Goal: Complete application form

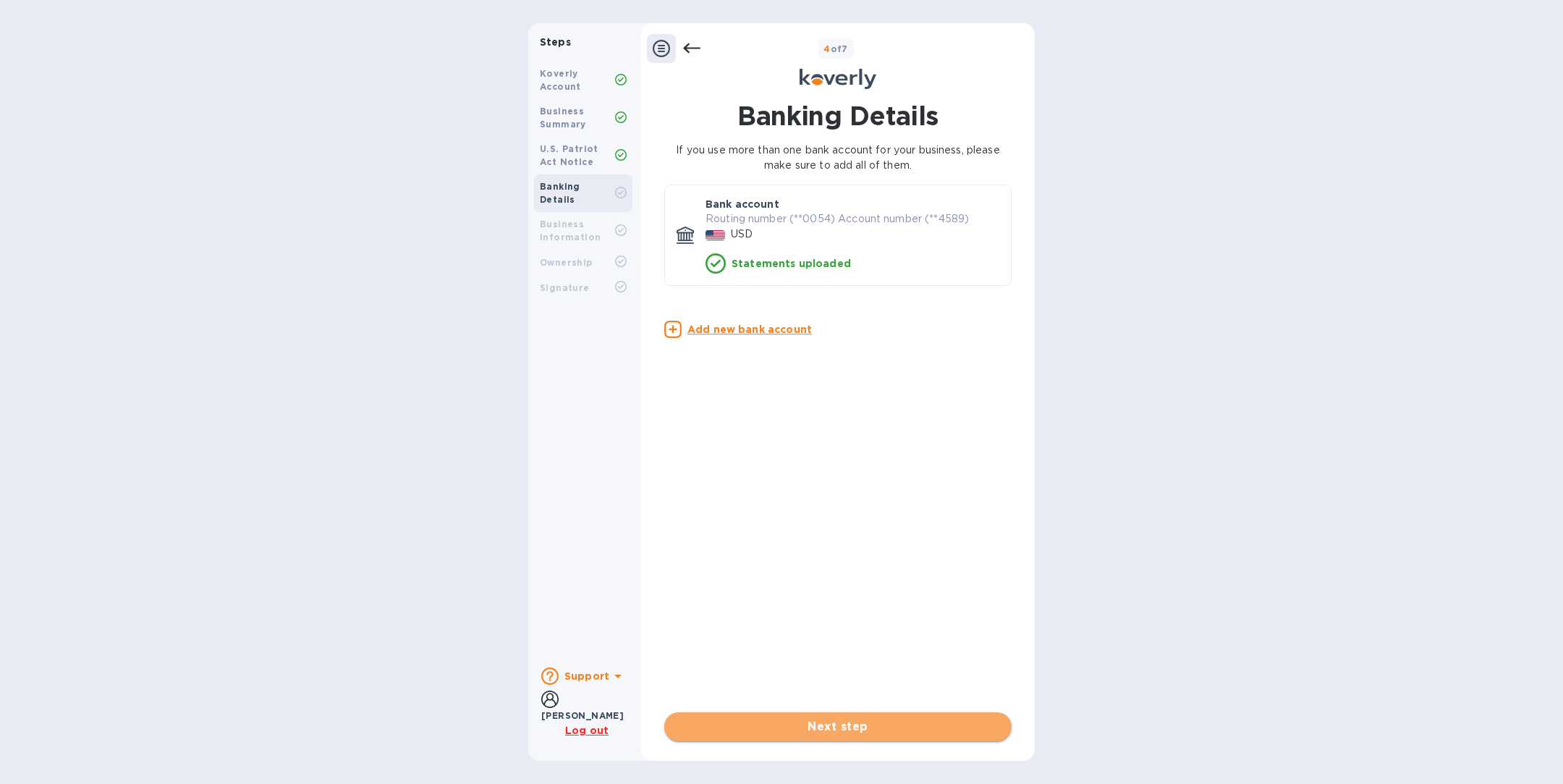
click at [824, 734] on span "Next step" at bounding box center [838, 726] width 324 height 18
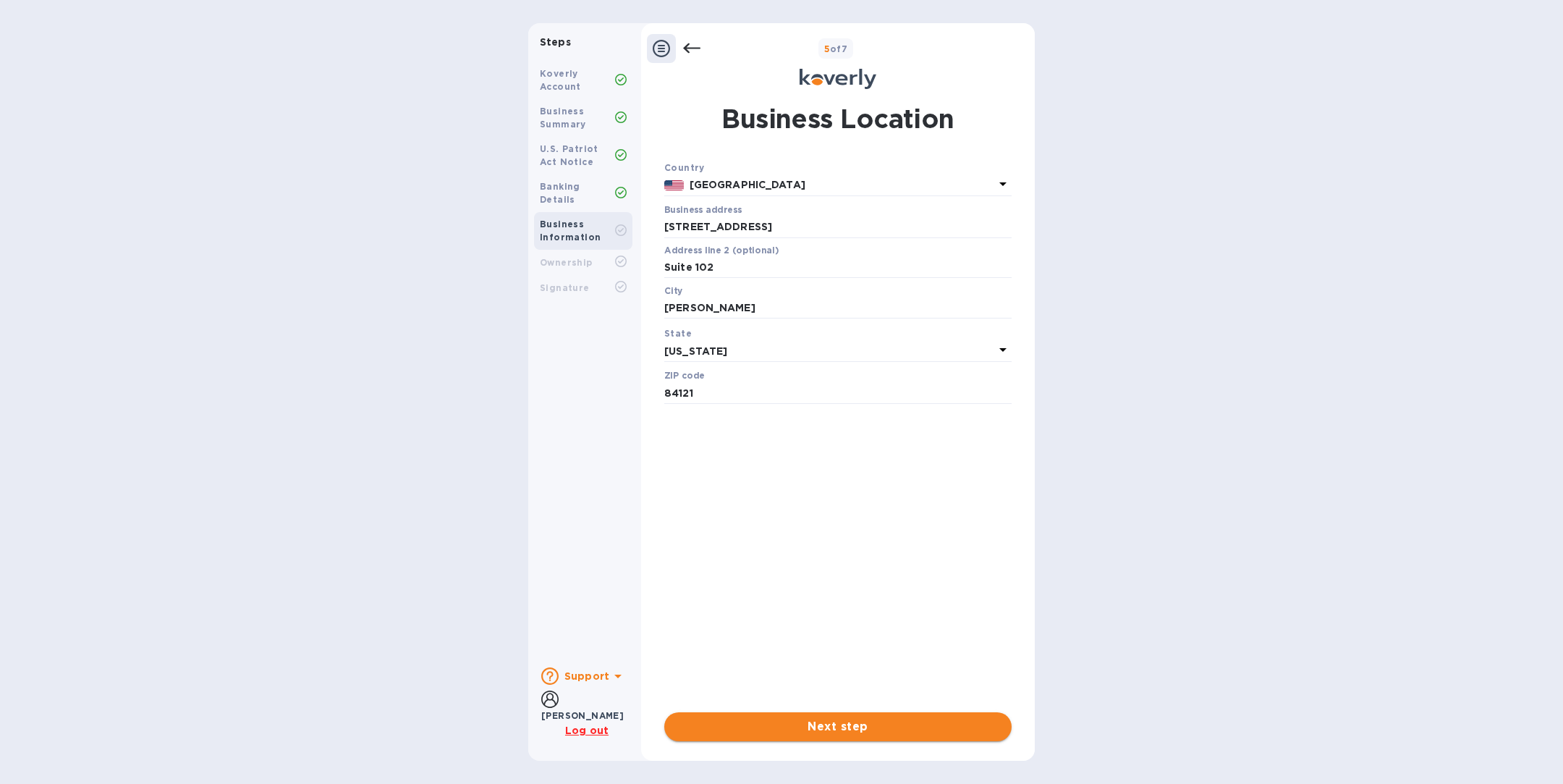
click at [824, 734] on span "Next step" at bounding box center [838, 726] width 324 height 18
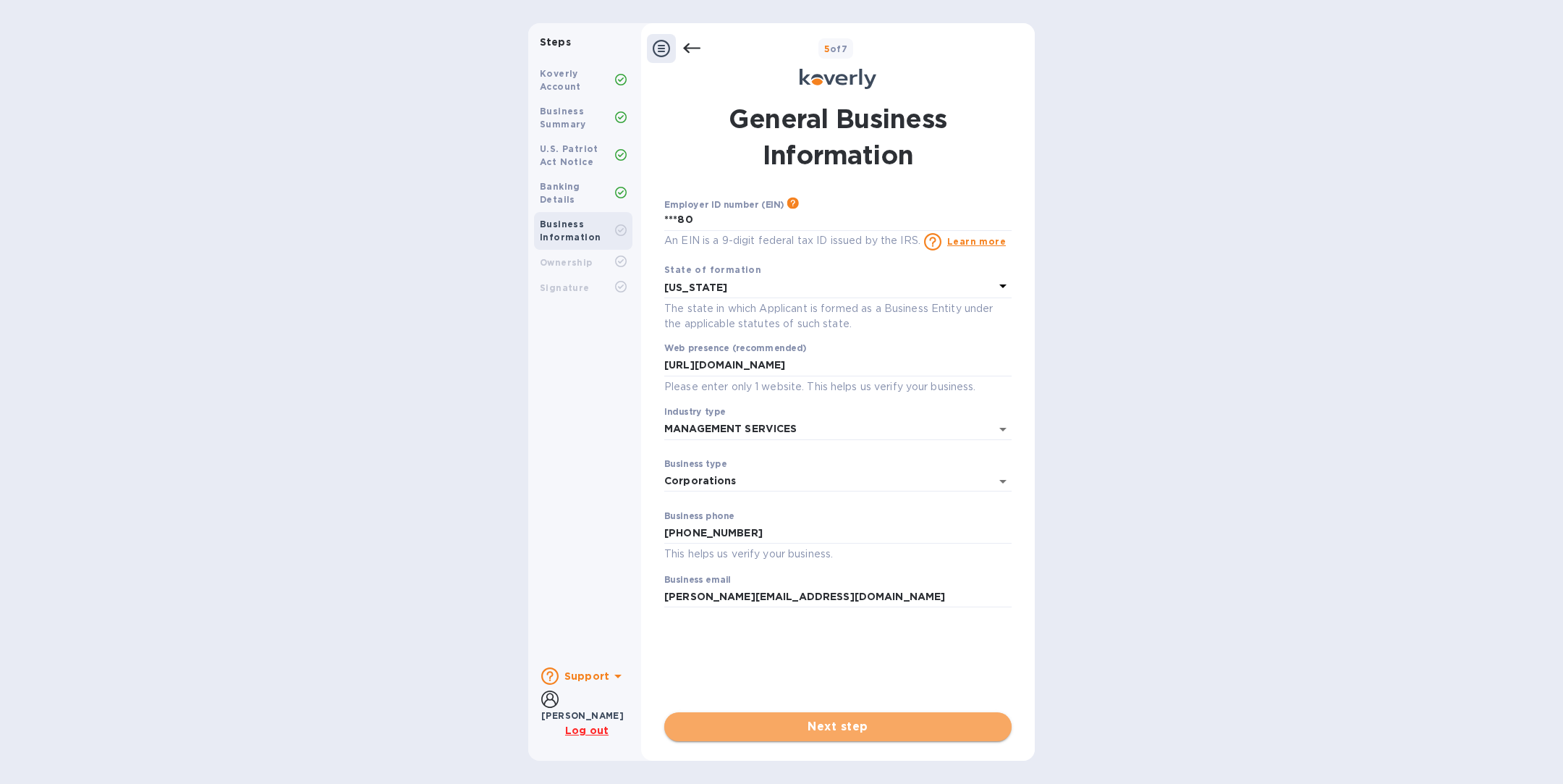
click at [824, 734] on span "Next step" at bounding box center [838, 726] width 324 height 18
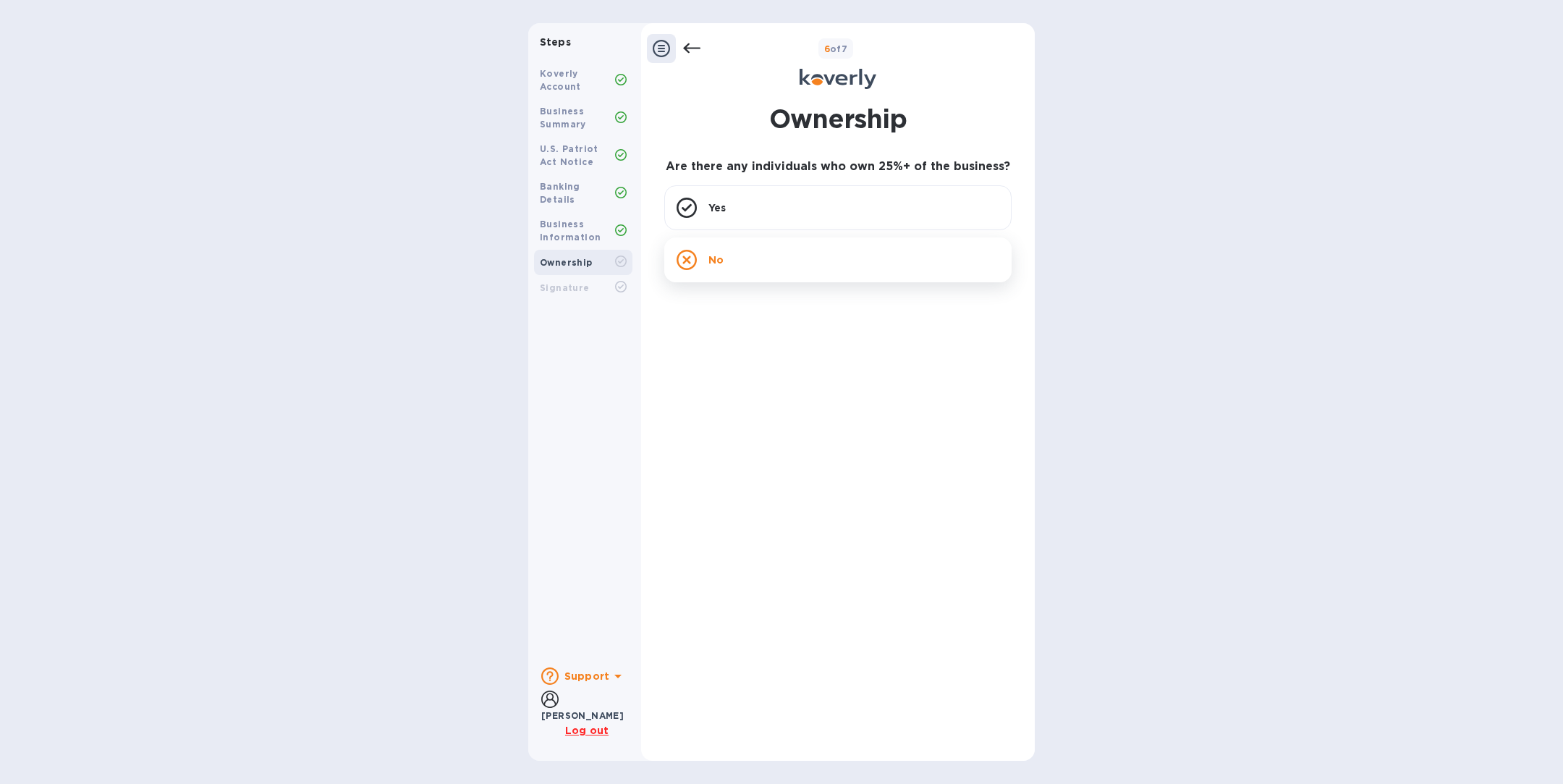
click at [789, 262] on div "No" at bounding box center [838, 259] width 347 height 45
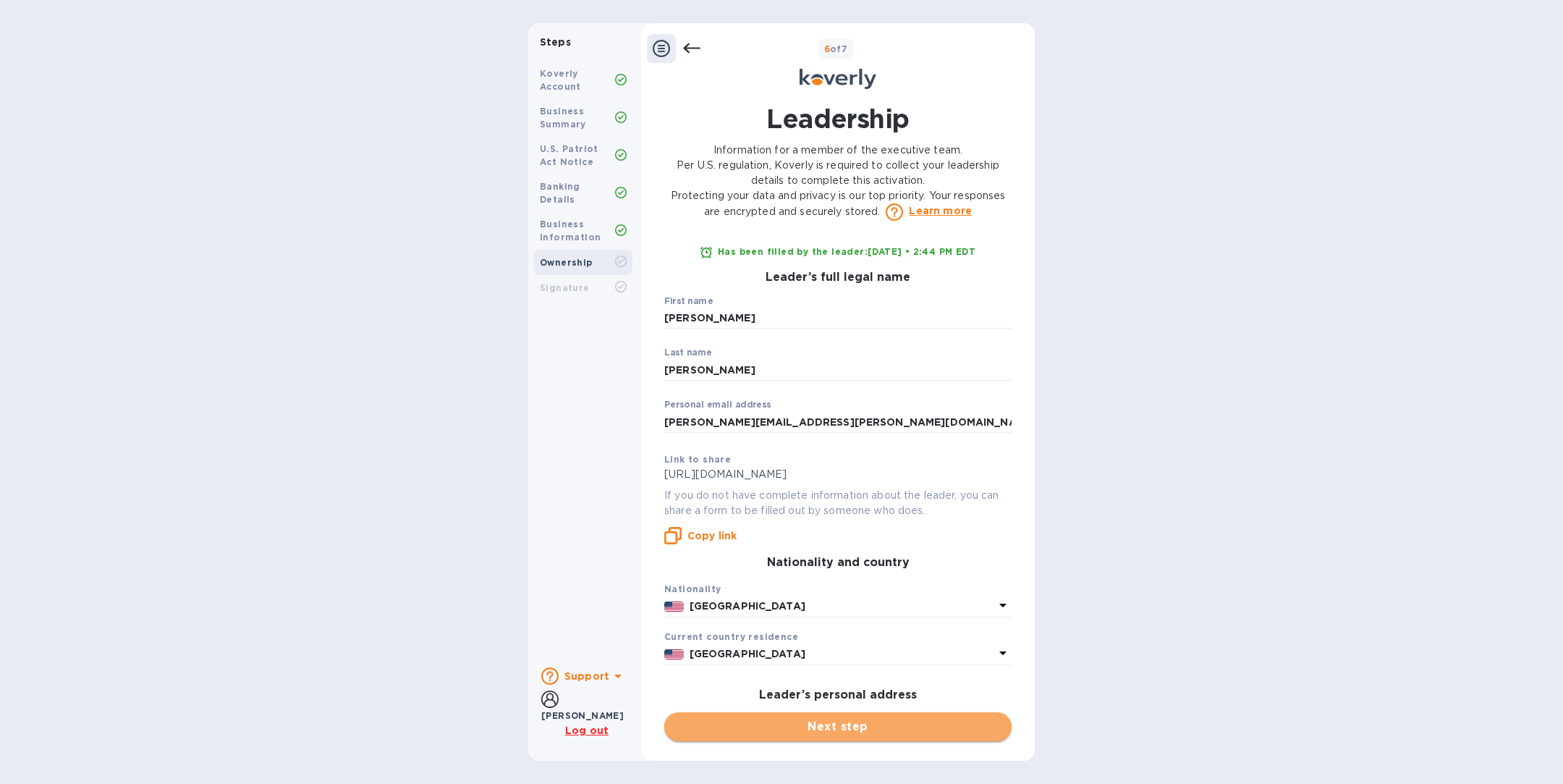
click at [847, 733] on span "Next step" at bounding box center [838, 726] width 324 height 18
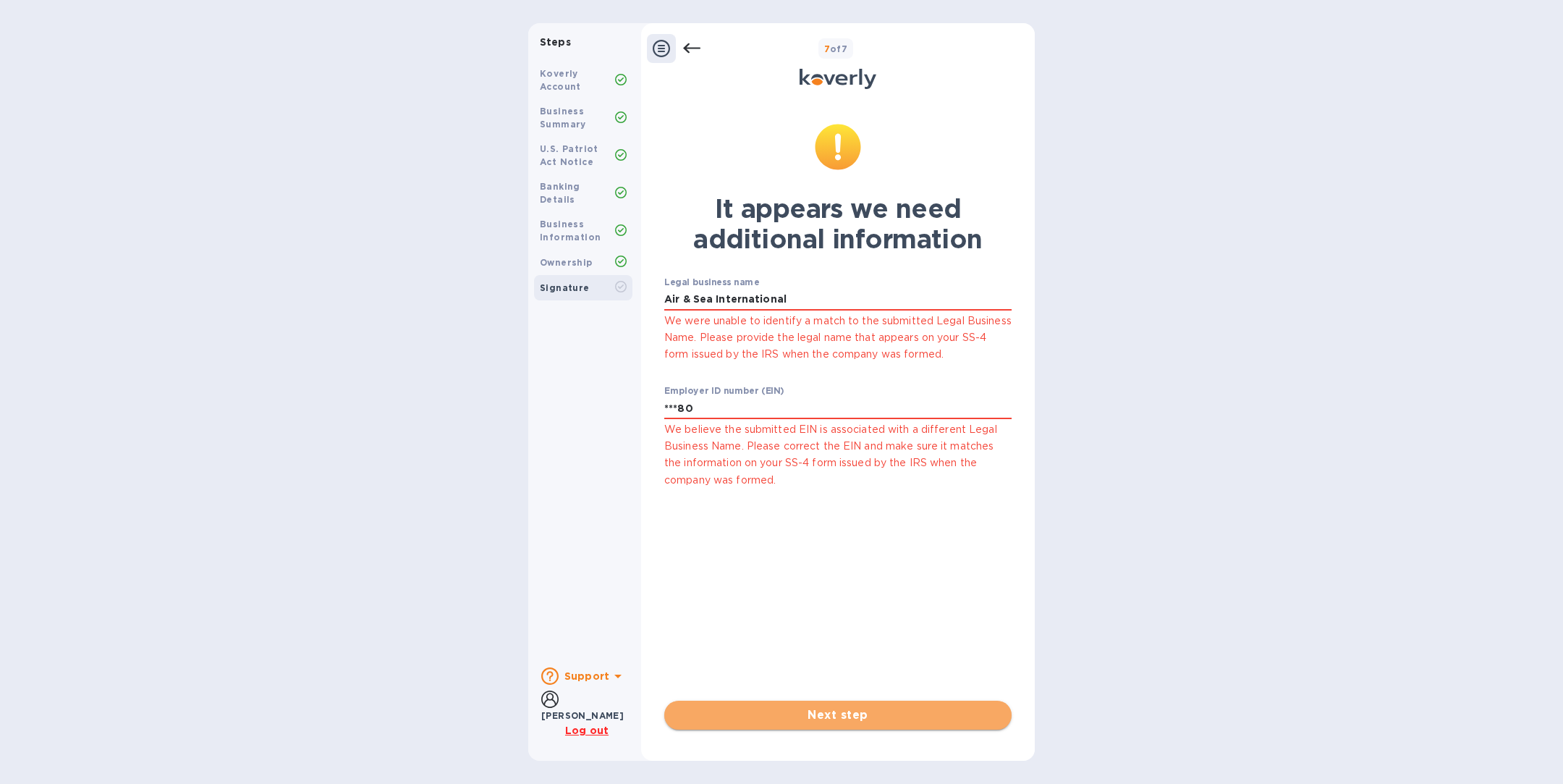
click at [843, 716] on span "Next step" at bounding box center [838, 715] width 324 height 18
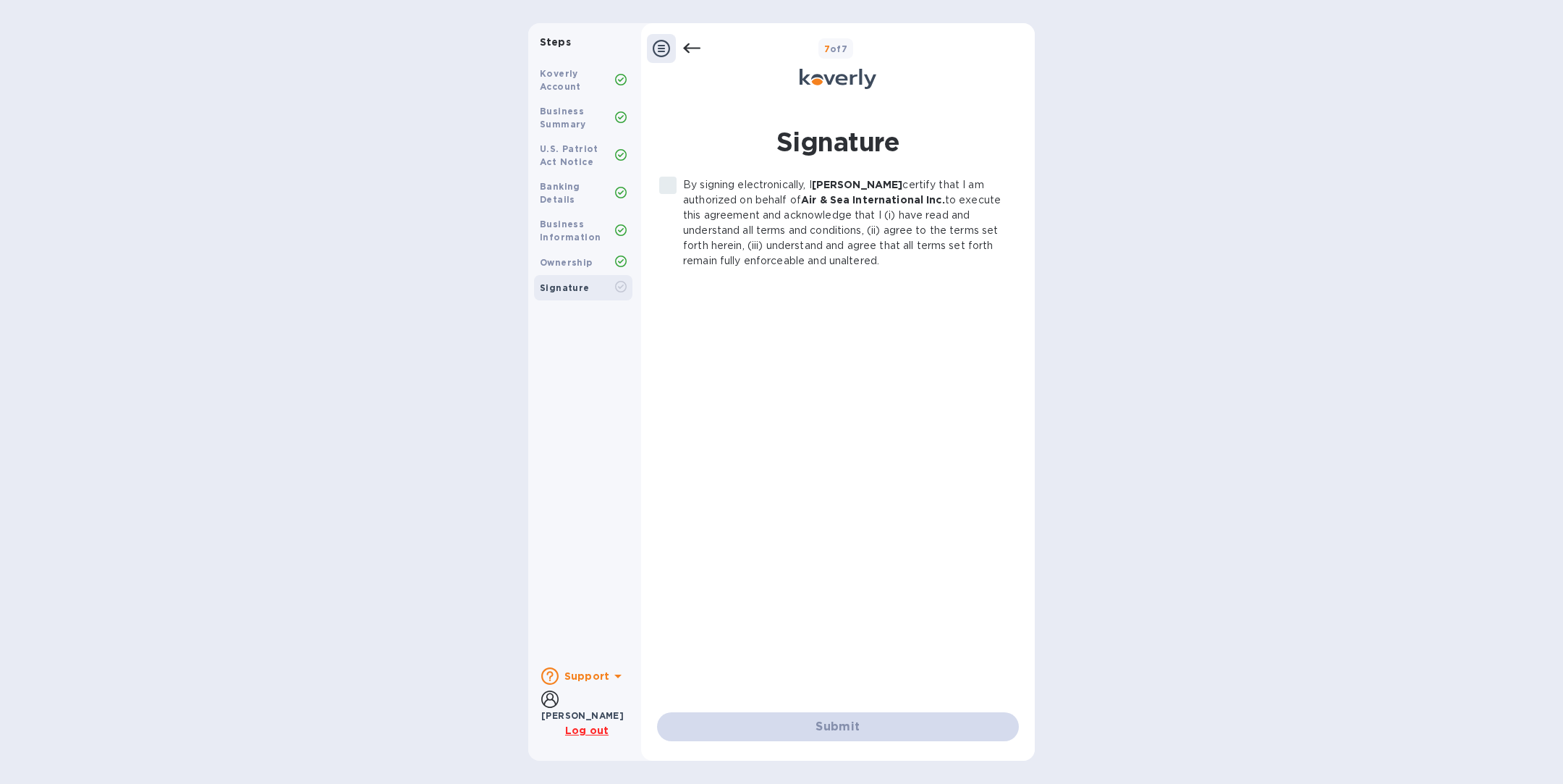
click at [671, 186] on label "By signing electronically, I [PERSON_NAME] certify that I am authorized on beha…" at bounding box center [830, 223] width 354 height 91
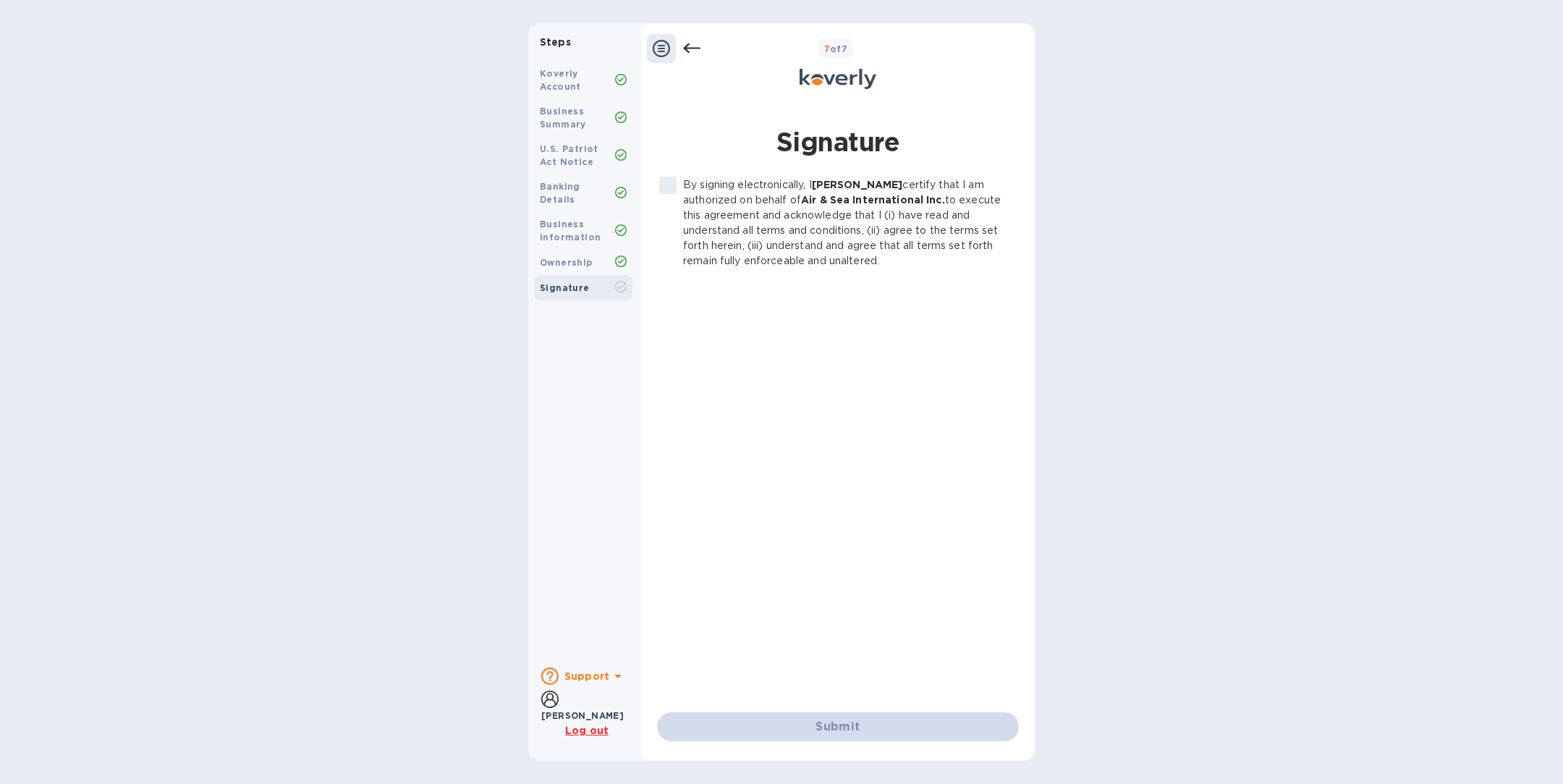
click at [671, 186] on label "By signing electronically, I [PERSON_NAME] certify that I am authorized on beha…" at bounding box center [830, 223] width 354 height 91
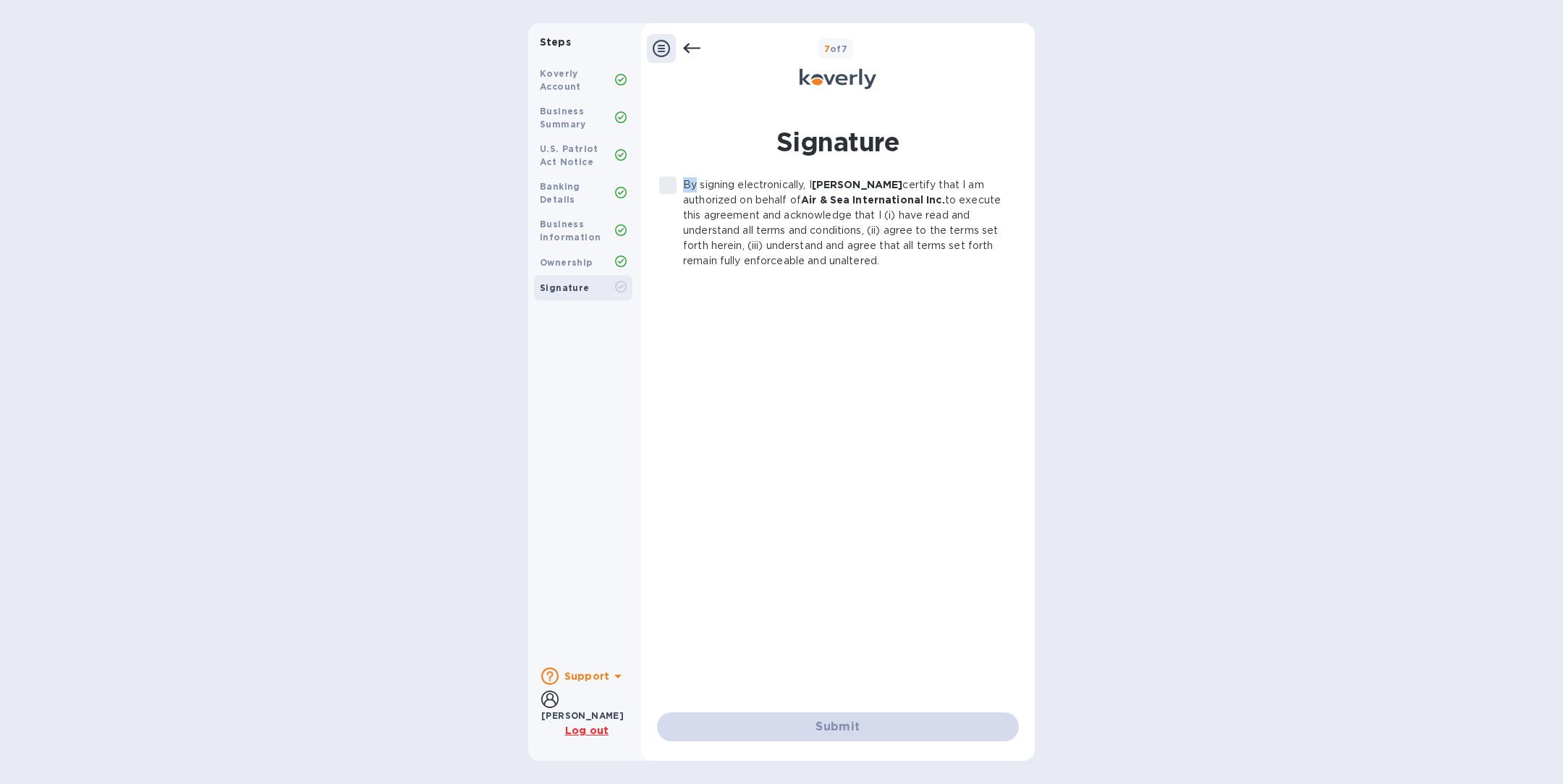
click at [671, 186] on label "By signing electronically, I [PERSON_NAME] certify that I am authorized on beha…" at bounding box center [830, 223] width 354 height 91
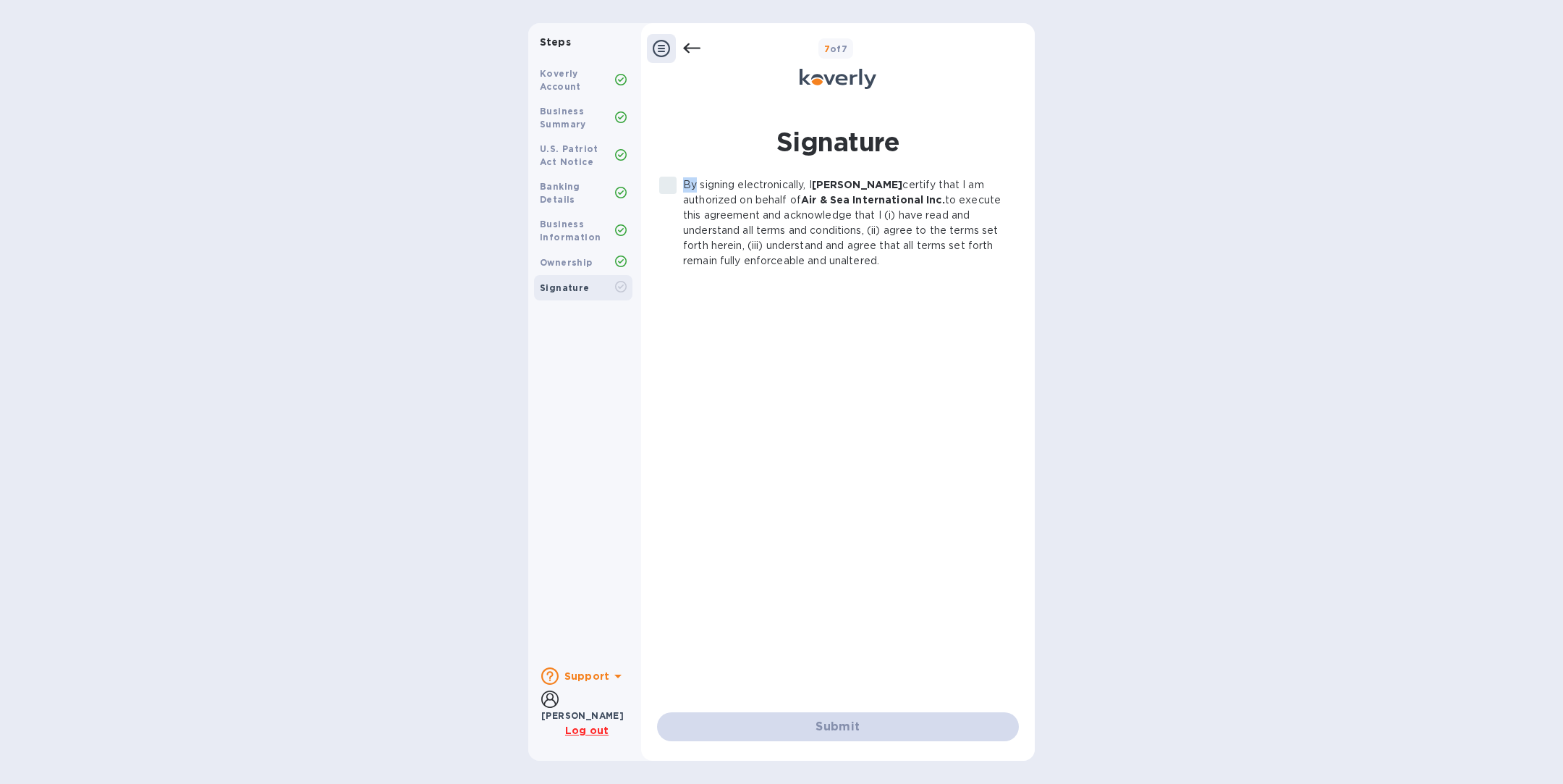
click at [671, 186] on label "By signing electronically, I [PERSON_NAME] certify that I am authorized on beha…" at bounding box center [830, 223] width 354 height 91
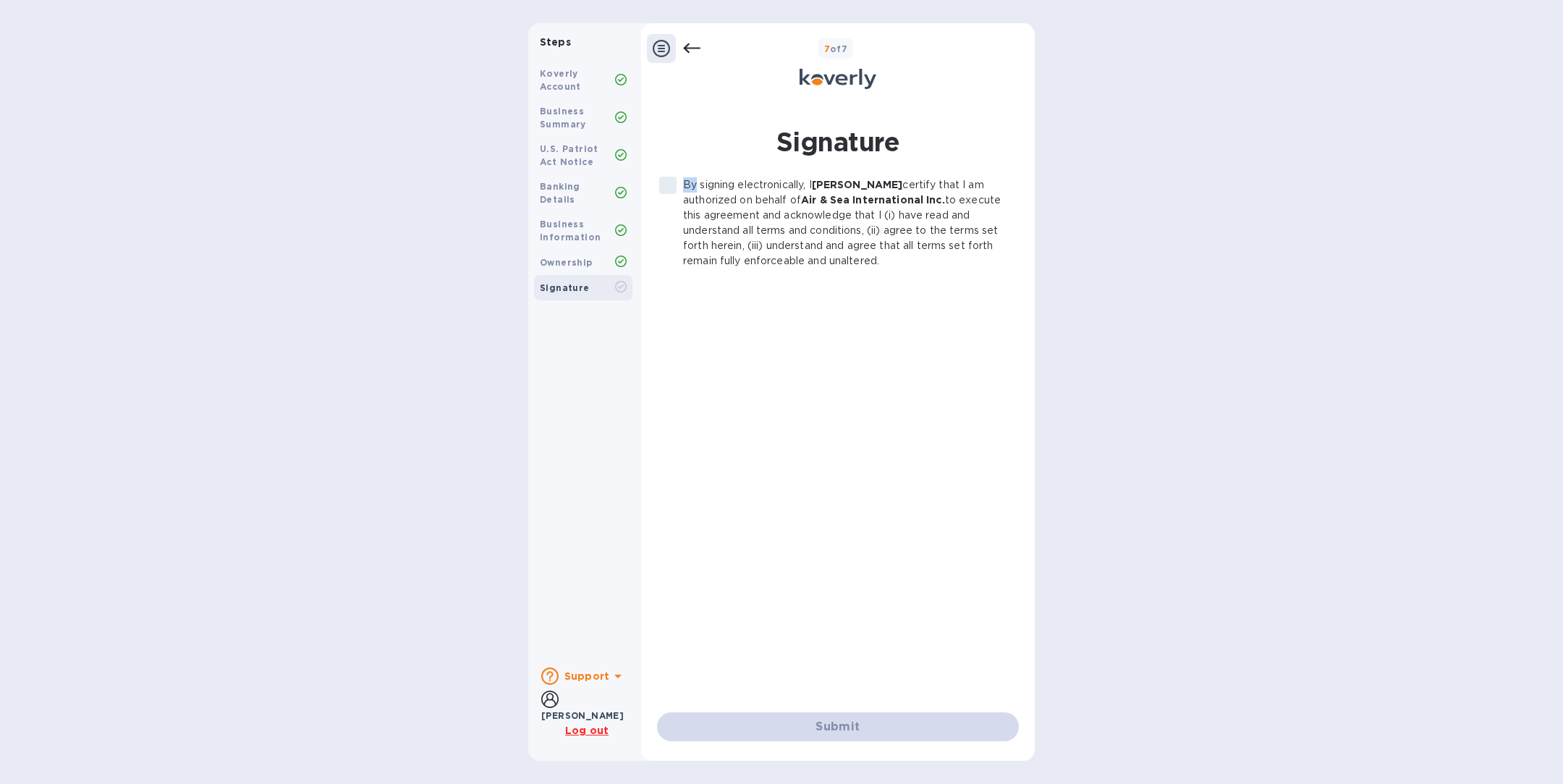
click at [671, 186] on label "By signing electronically, I [PERSON_NAME] certify that I am authorized on beha…" at bounding box center [830, 223] width 354 height 91
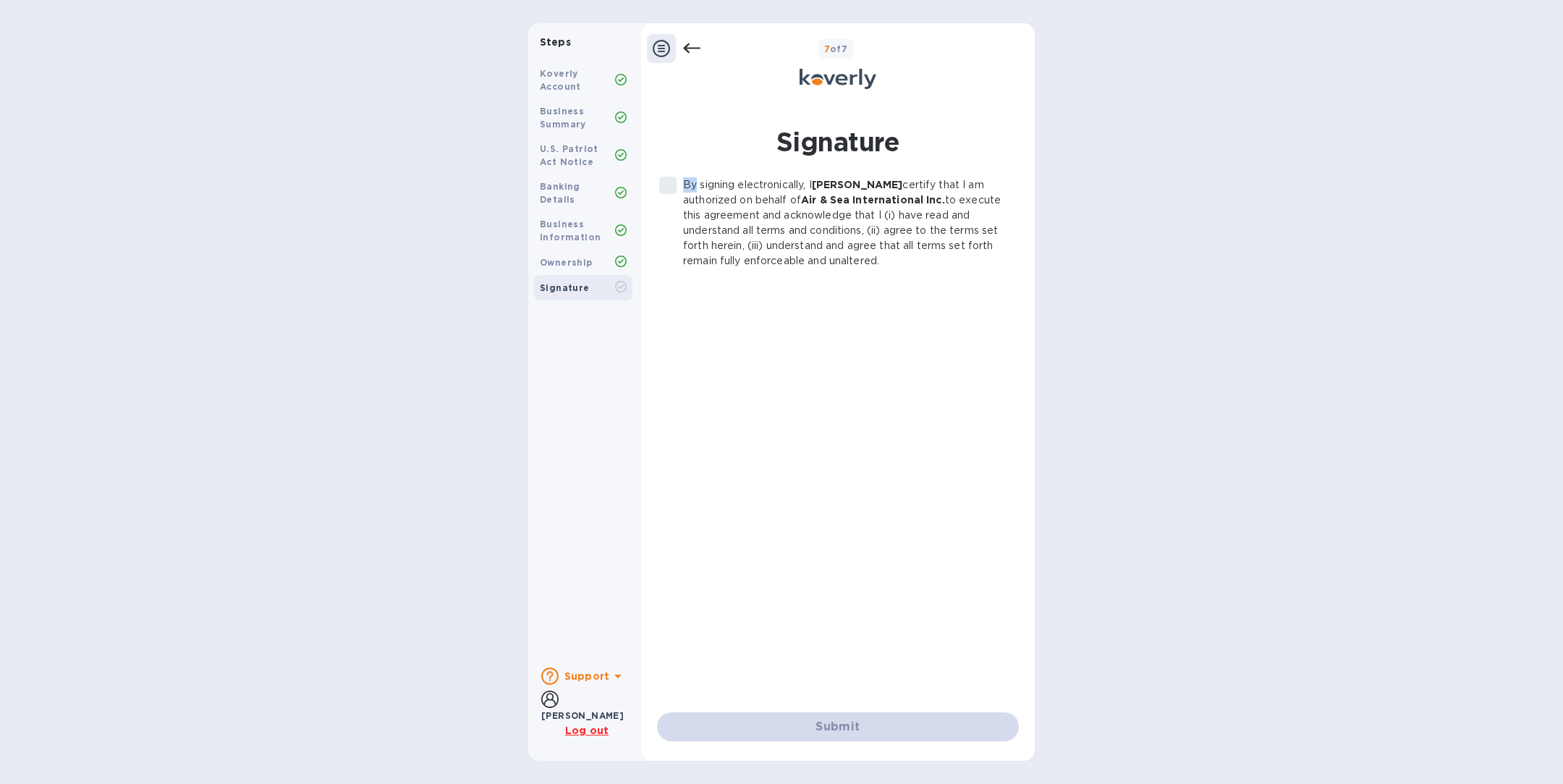
click at [671, 186] on label "By signing electronically, I [PERSON_NAME] certify that I am authorized on beha…" at bounding box center [830, 223] width 354 height 91
click at [667, 186] on label "By signing electronically, I [PERSON_NAME] certify that I am authorized on beha…" at bounding box center [830, 223] width 354 height 91
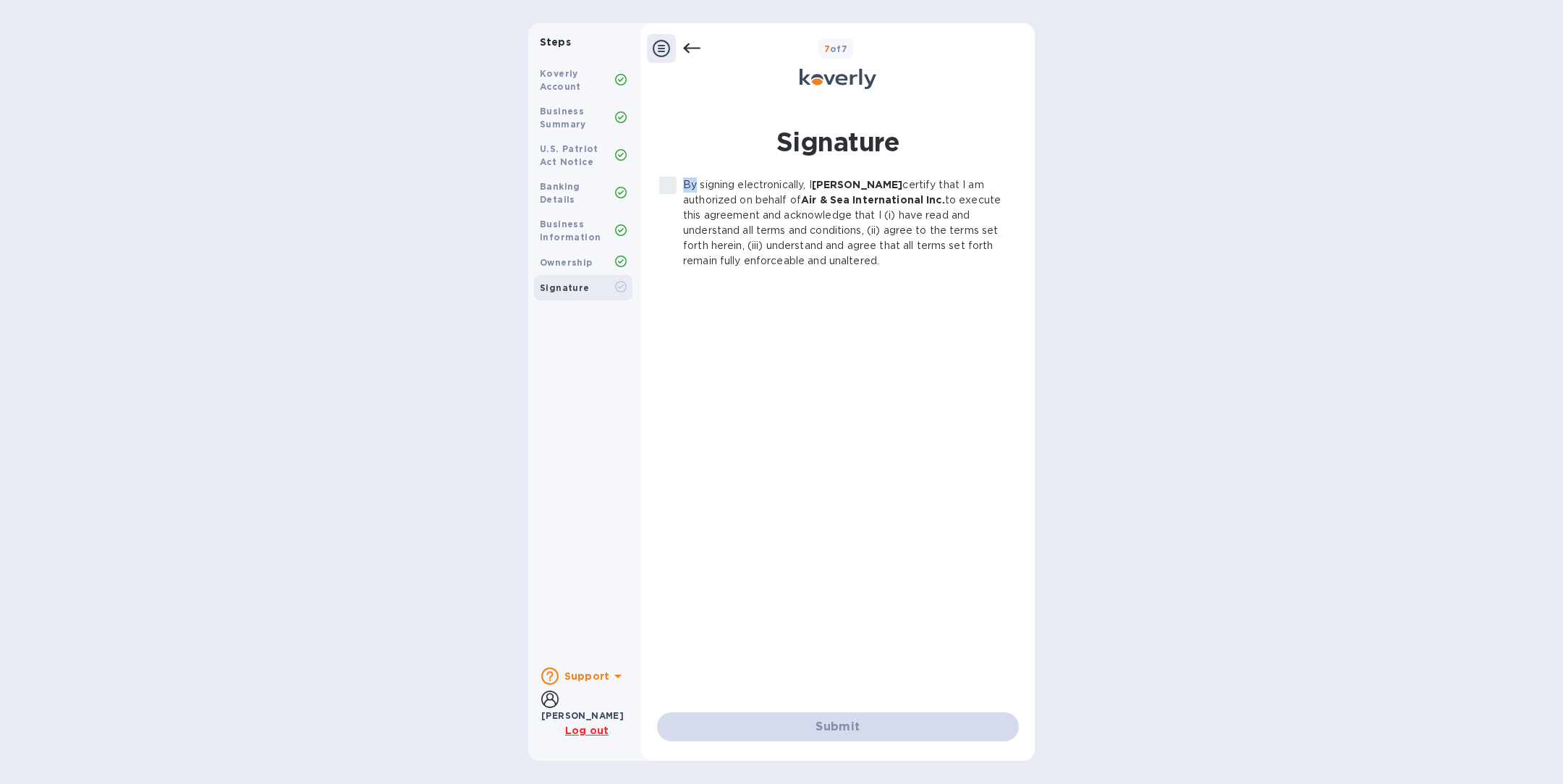
click at [667, 186] on label "By signing electronically, I [PERSON_NAME] certify that I am authorized on beha…" at bounding box center [830, 223] width 354 height 91
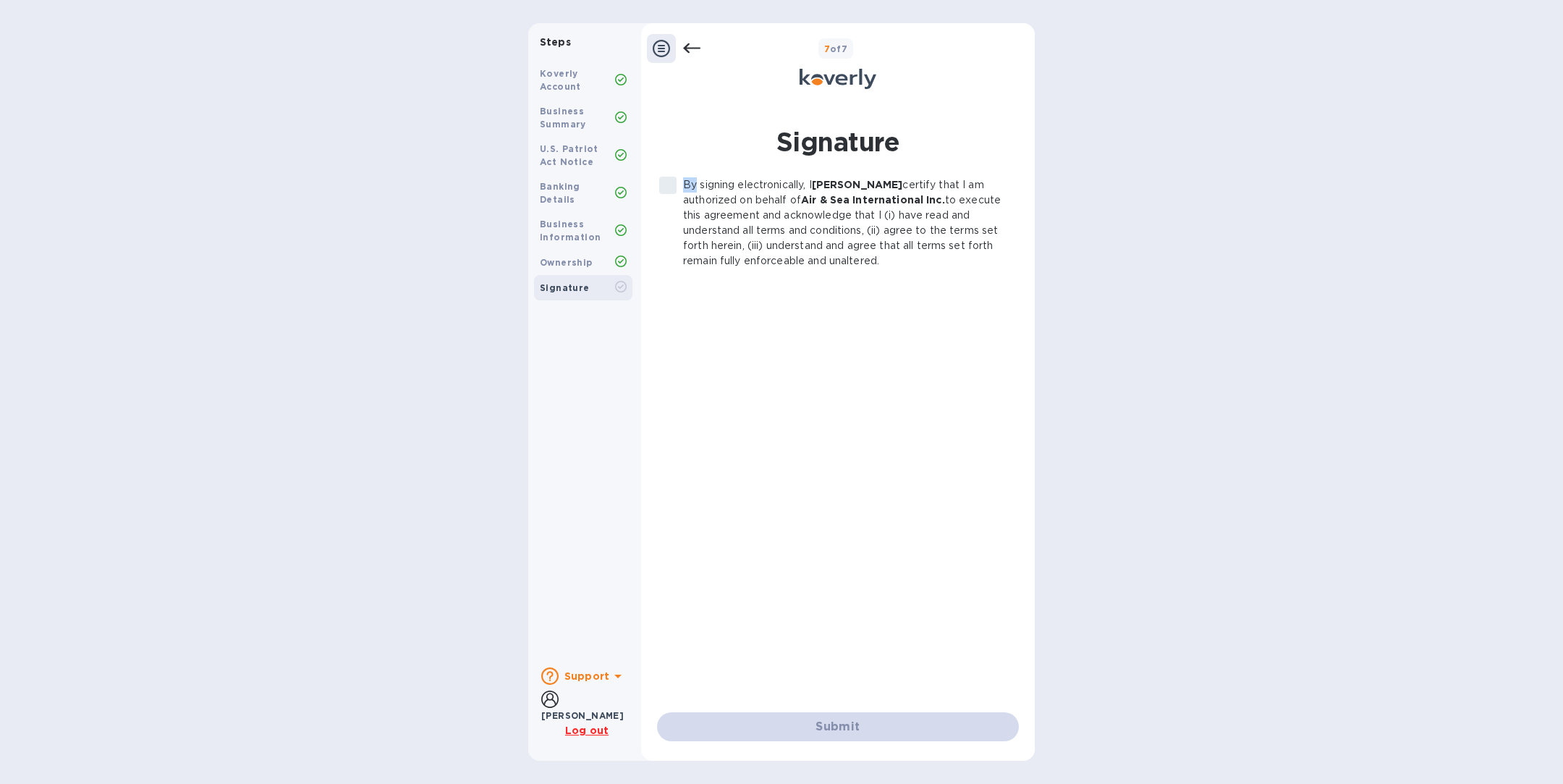
click at [667, 186] on label "By signing electronically, I [PERSON_NAME] certify that I am authorized on beha…" at bounding box center [830, 223] width 354 height 91
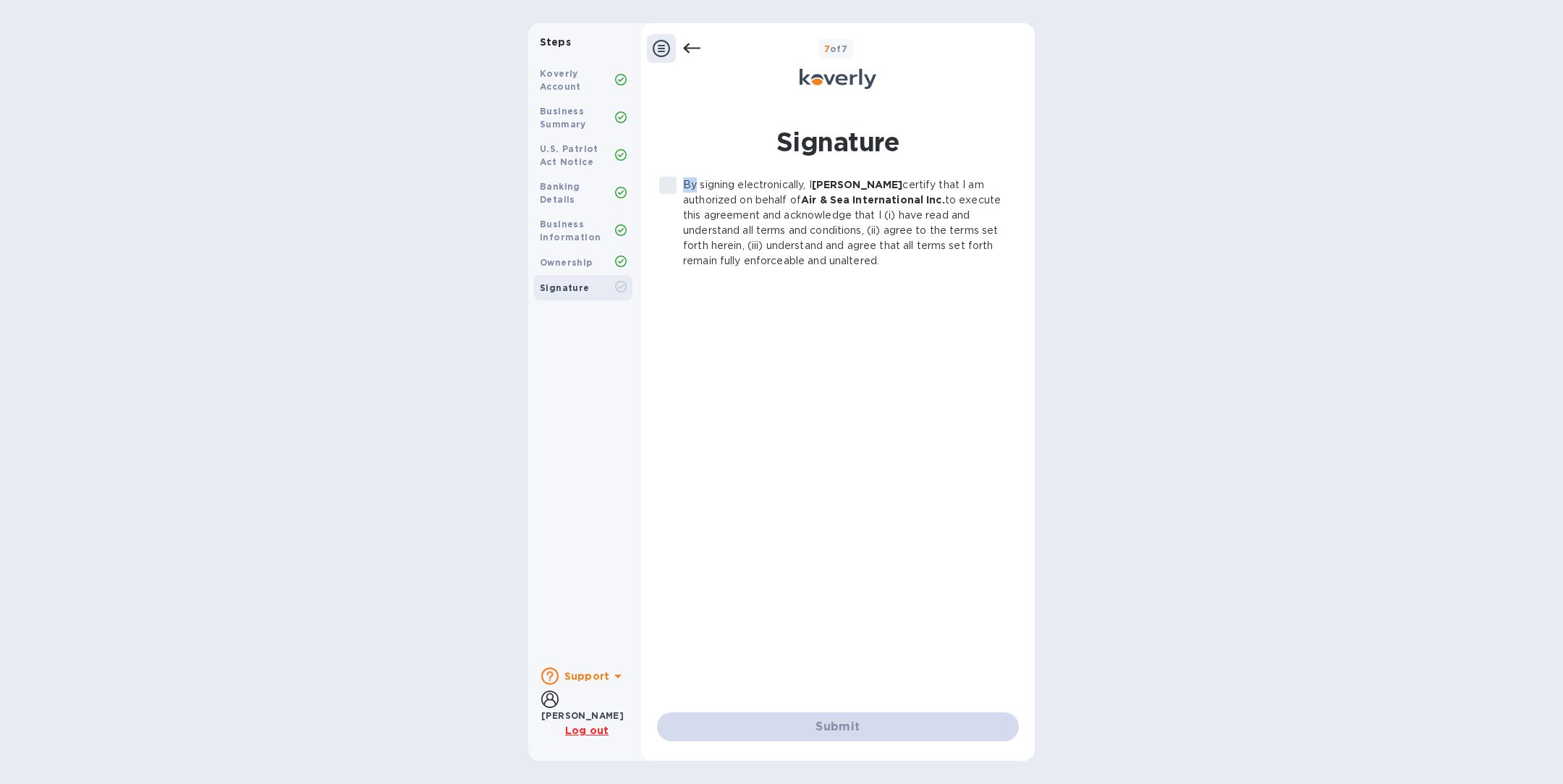
click at [667, 186] on label "By signing electronically, I [PERSON_NAME] certify that I am authorized on beha…" at bounding box center [830, 223] width 354 height 91
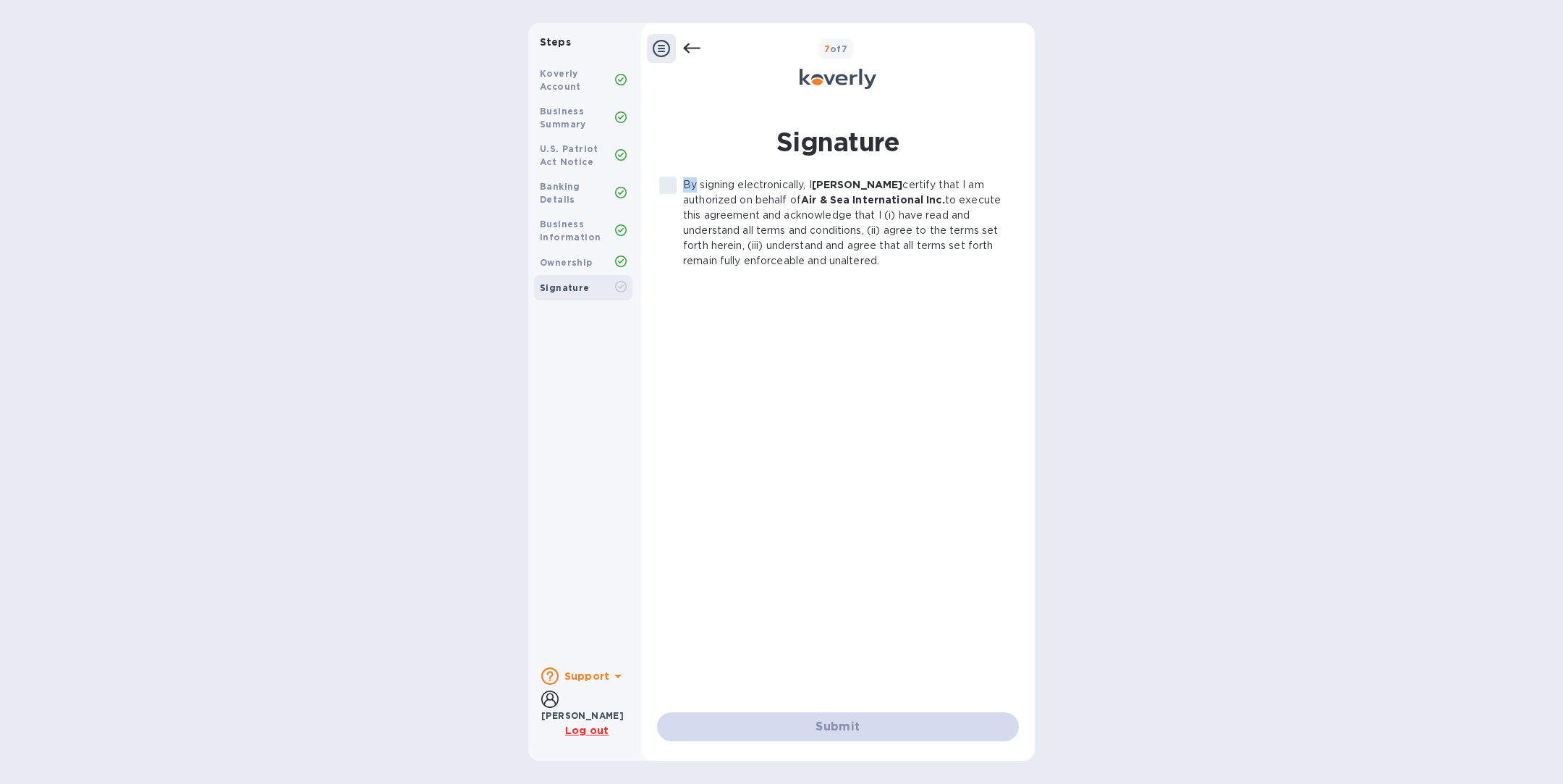
click at [667, 186] on label "By signing electronically, I [PERSON_NAME] certify that I am authorized on beha…" at bounding box center [830, 223] width 354 height 91
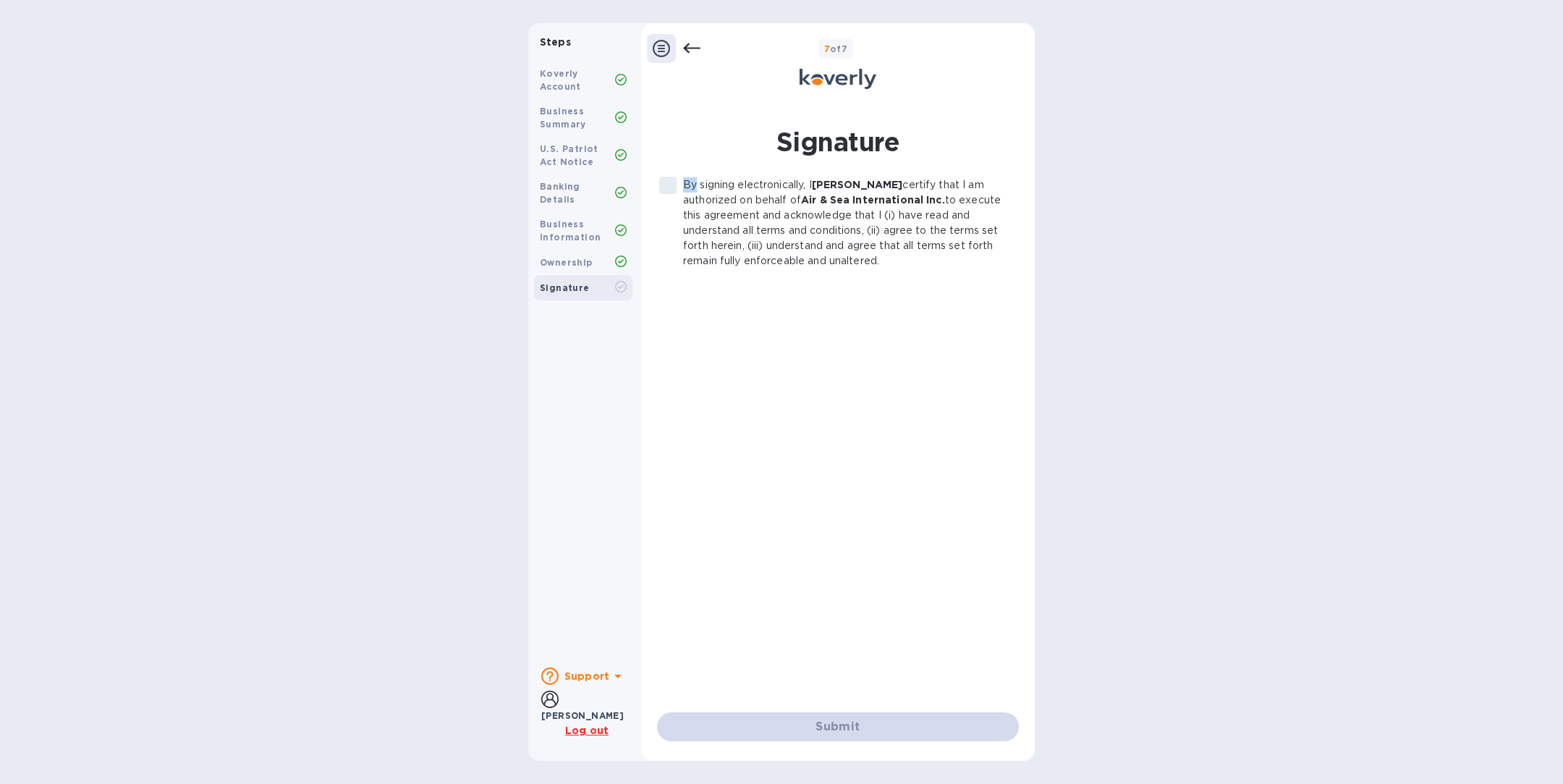
click at [667, 186] on label "By signing electronically, I [PERSON_NAME] certify that I am authorized on beha…" at bounding box center [830, 223] width 354 height 91
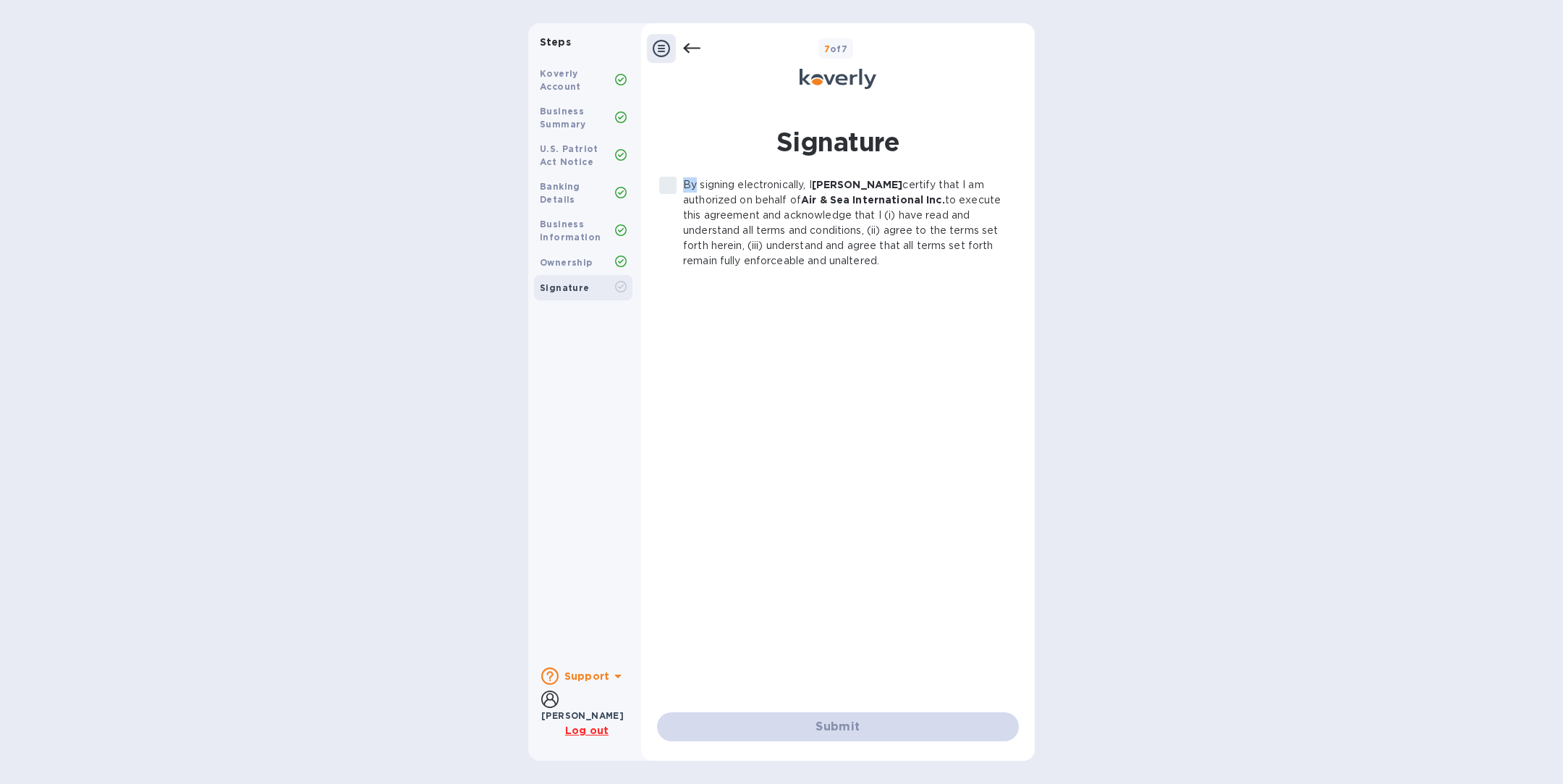
click at [667, 186] on label "By signing electronically, I [PERSON_NAME] certify that I am authorized on beha…" at bounding box center [830, 223] width 354 height 91
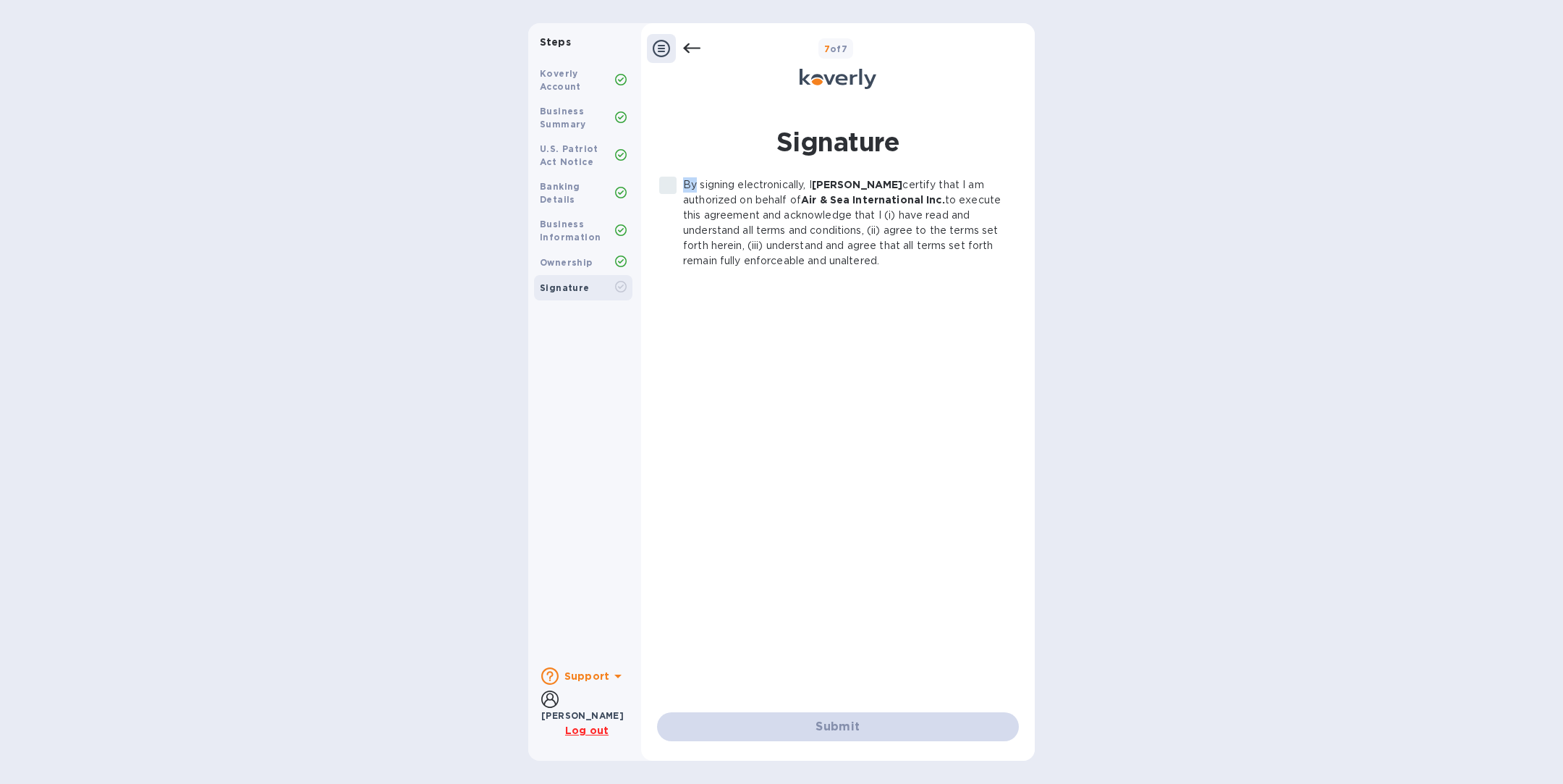
click at [667, 186] on label "By signing electronically, I [PERSON_NAME] certify that I am authorized on beha…" at bounding box center [830, 223] width 354 height 91
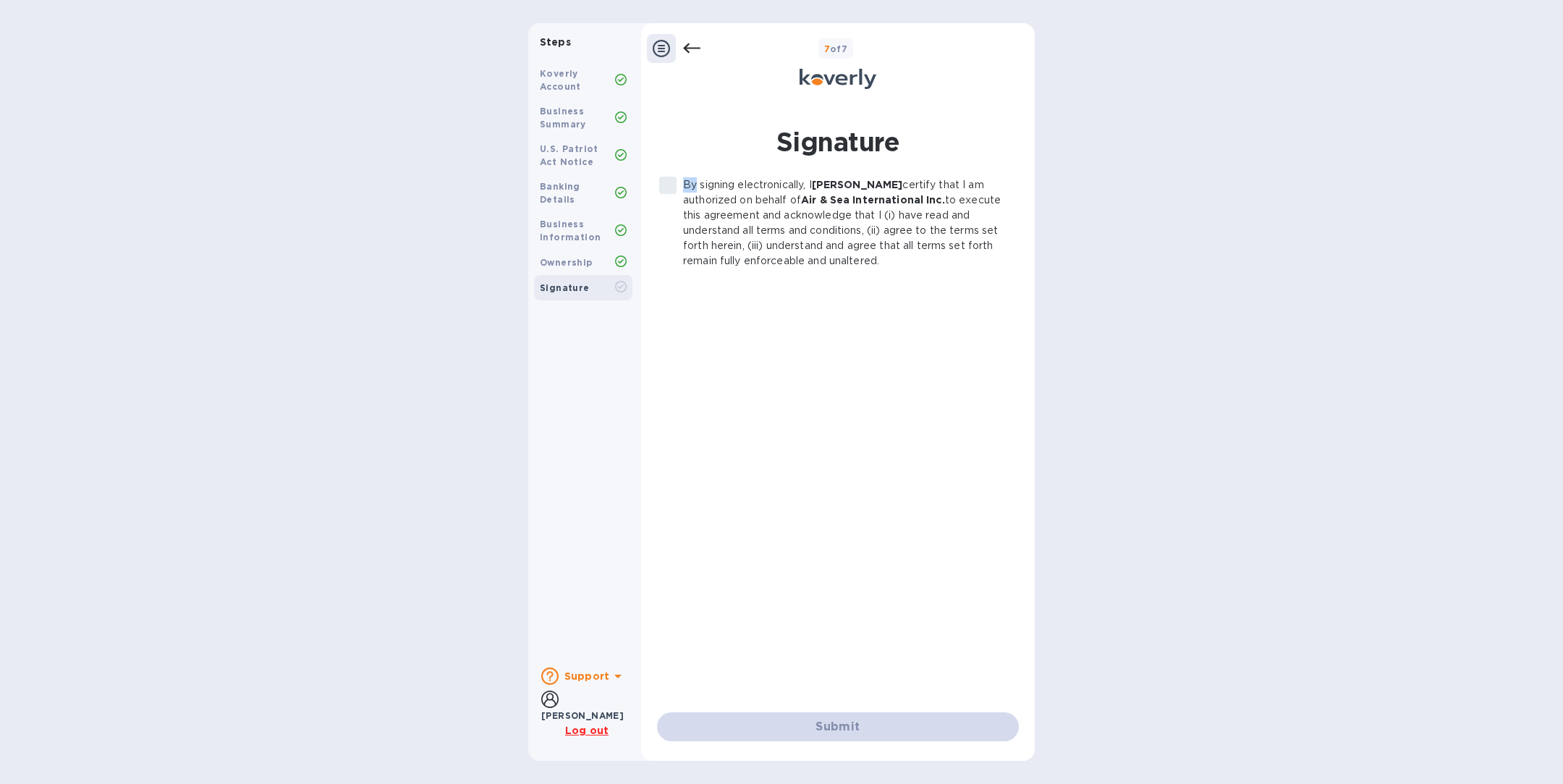
click at [667, 186] on label "By signing electronically, I [PERSON_NAME] certify that I am authorized on beha…" at bounding box center [830, 223] width 354 height 91
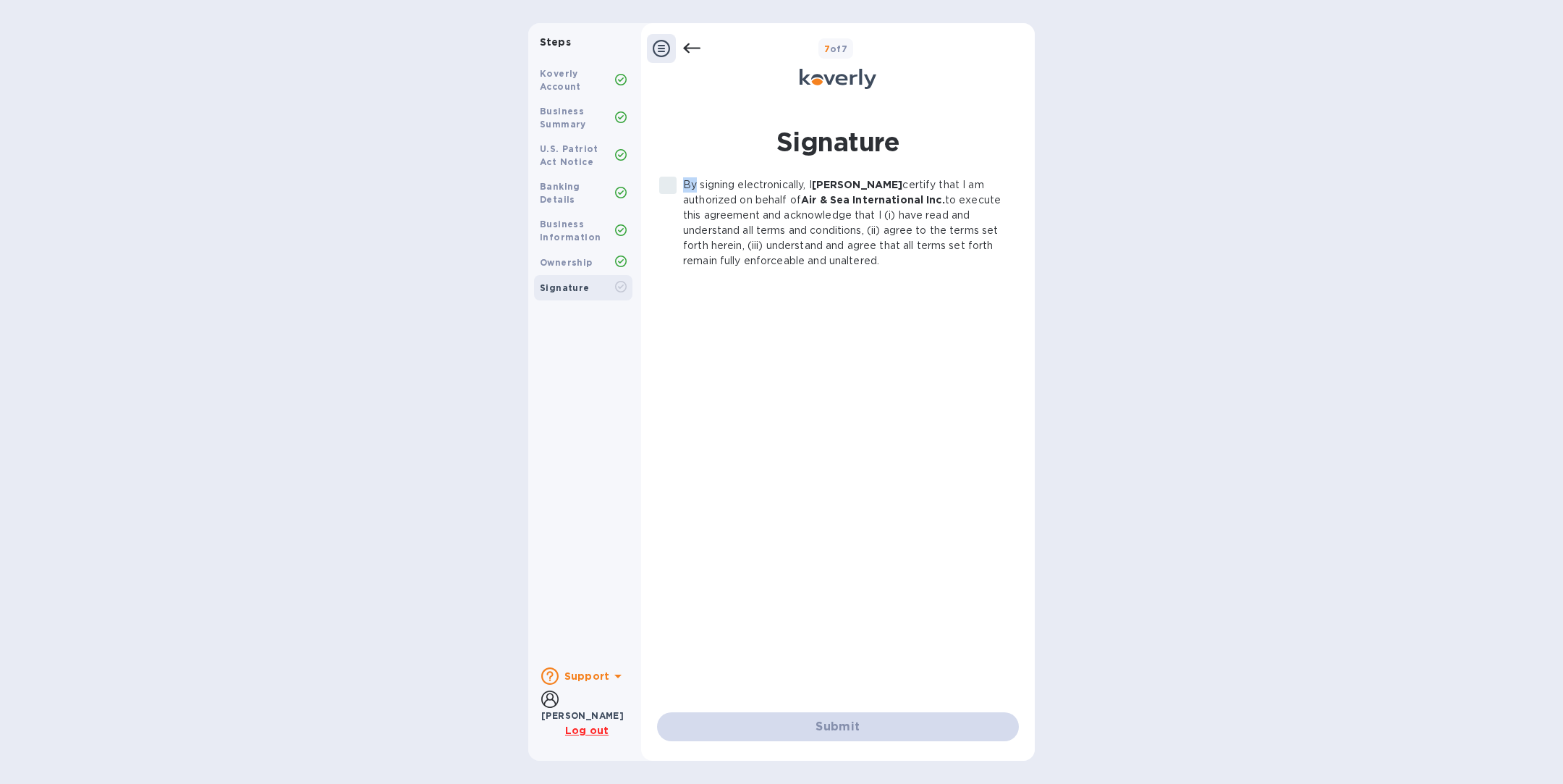
click at [667, 186] on label "By signing electronically, I [PERSON_NAME] certify that I am authorized on beha…" at bounding box center [830, 223] width 354 height 91
click at [701, 373] on div "By signing electronically, I [PERSON_NAME] certify that I am authorized on beha…" at bounding box center [838, 433] width 361 height 512
click at [664, 187] on label "By signing electronically, I [PERSON_NAME] certify that I am authorized on beha…" at bounding box center [830, 223] width 354 height 91
click at [669, 187] on label "By signing electronically, I [PERSON_NAME] certify that I am authorized on beha…" at bounding box center [830, 223] width 354 height 91
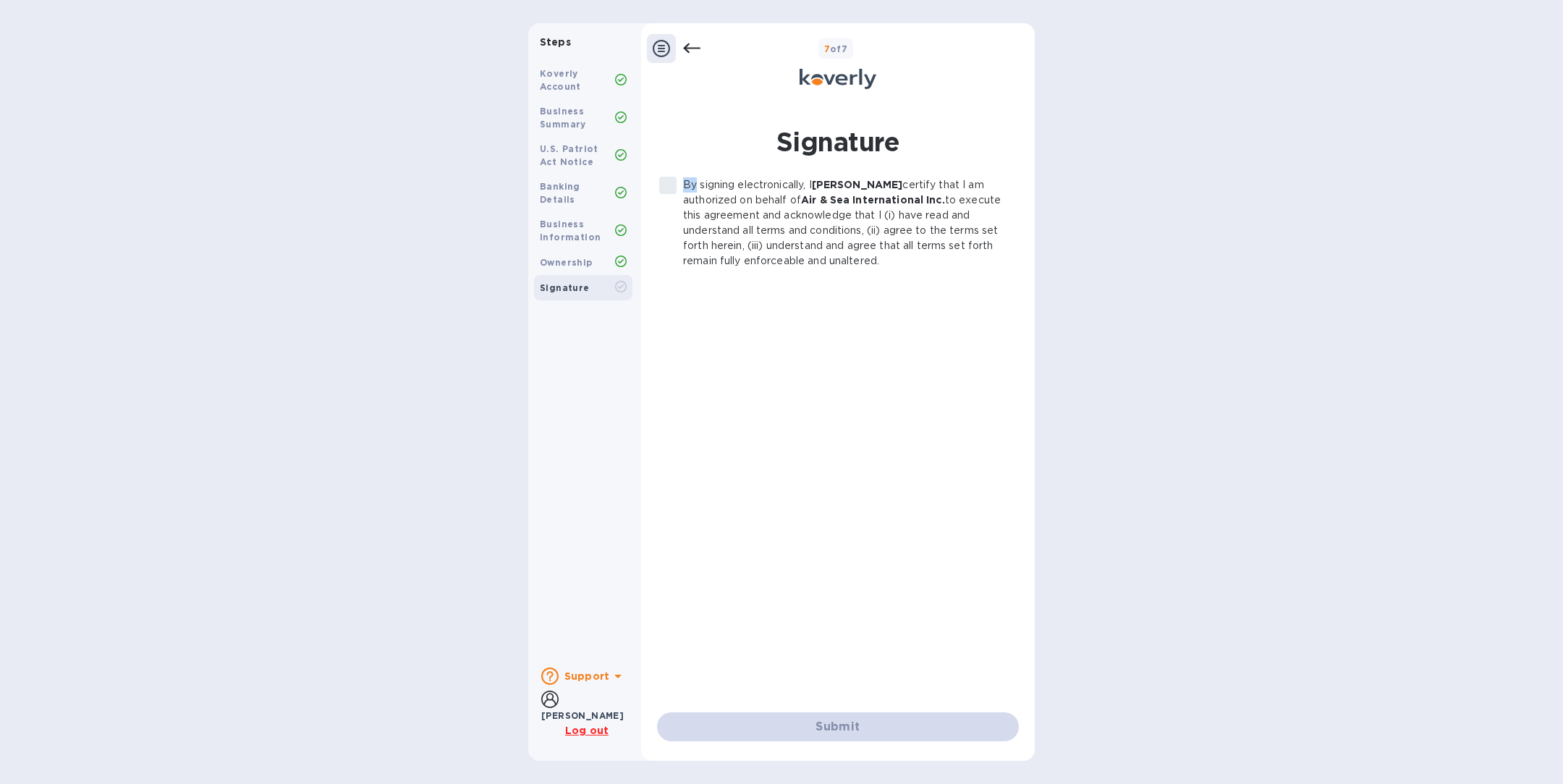
click at [669, 187] on label "By signing electronically, I [PERSON_NAME] certify that I am authorized on beha…" at bounding box center [830, 223] width 354 height 91
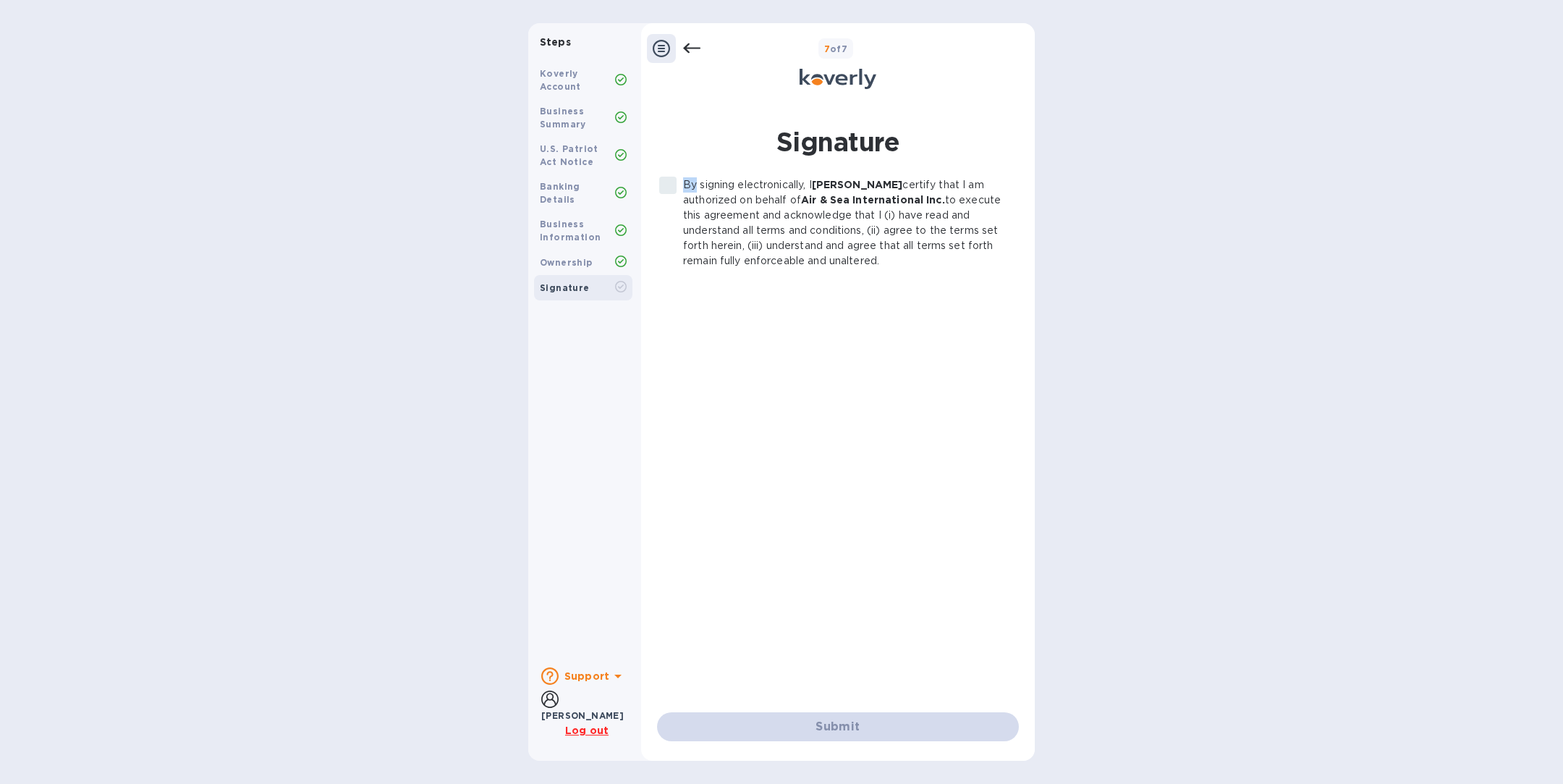
click at [669, 187] on label "By signing electronically, I [PERSON_NAME] certify that I am authorized on beha…" at bounding box center [830, 223] width 354 height 91
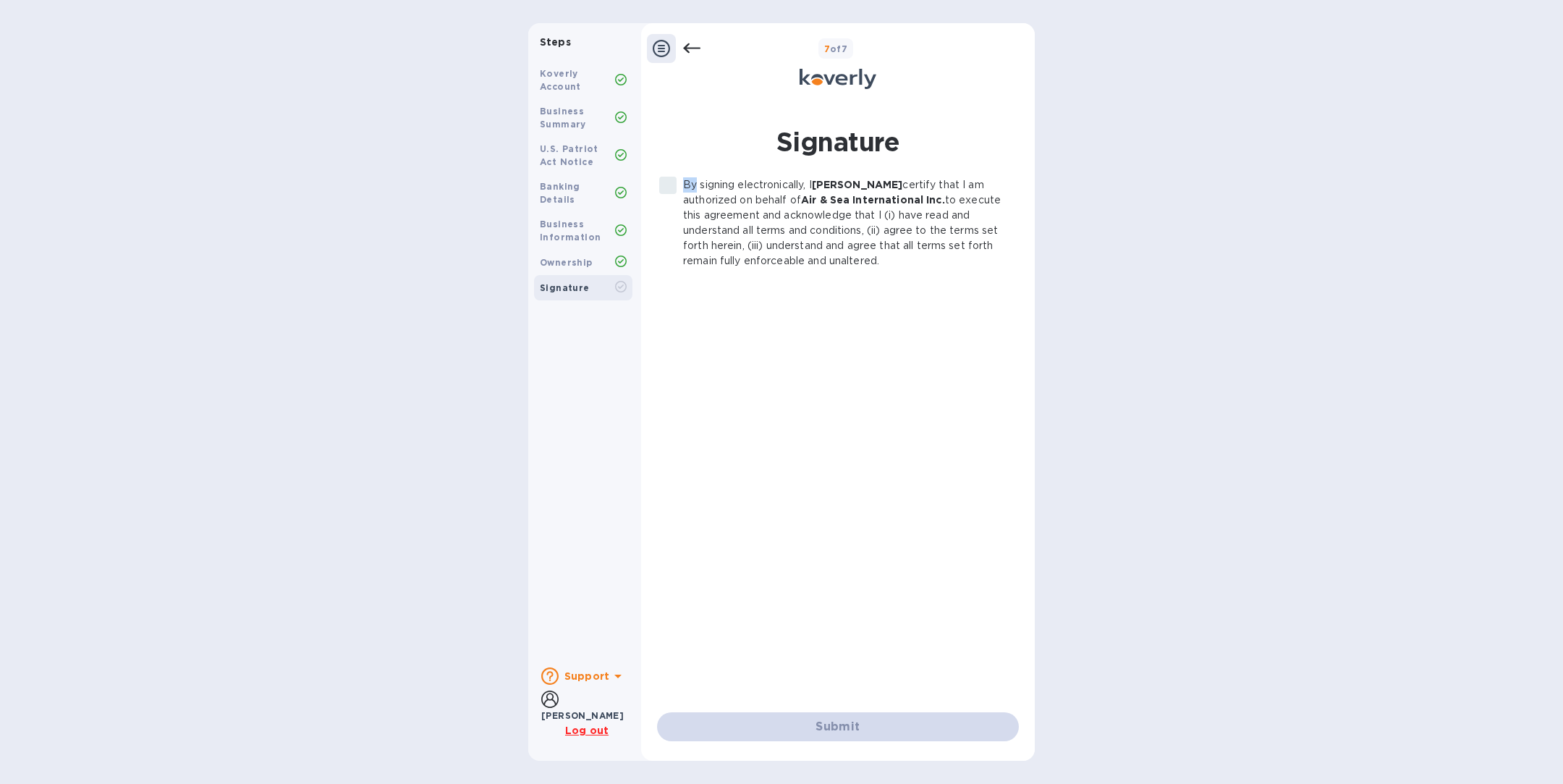
click at [669, 187] on label "By signing electronically, I [PERSON_NAME] certify that I am authorized on beha…" at bounding box center [830, 223] width 354 height 91
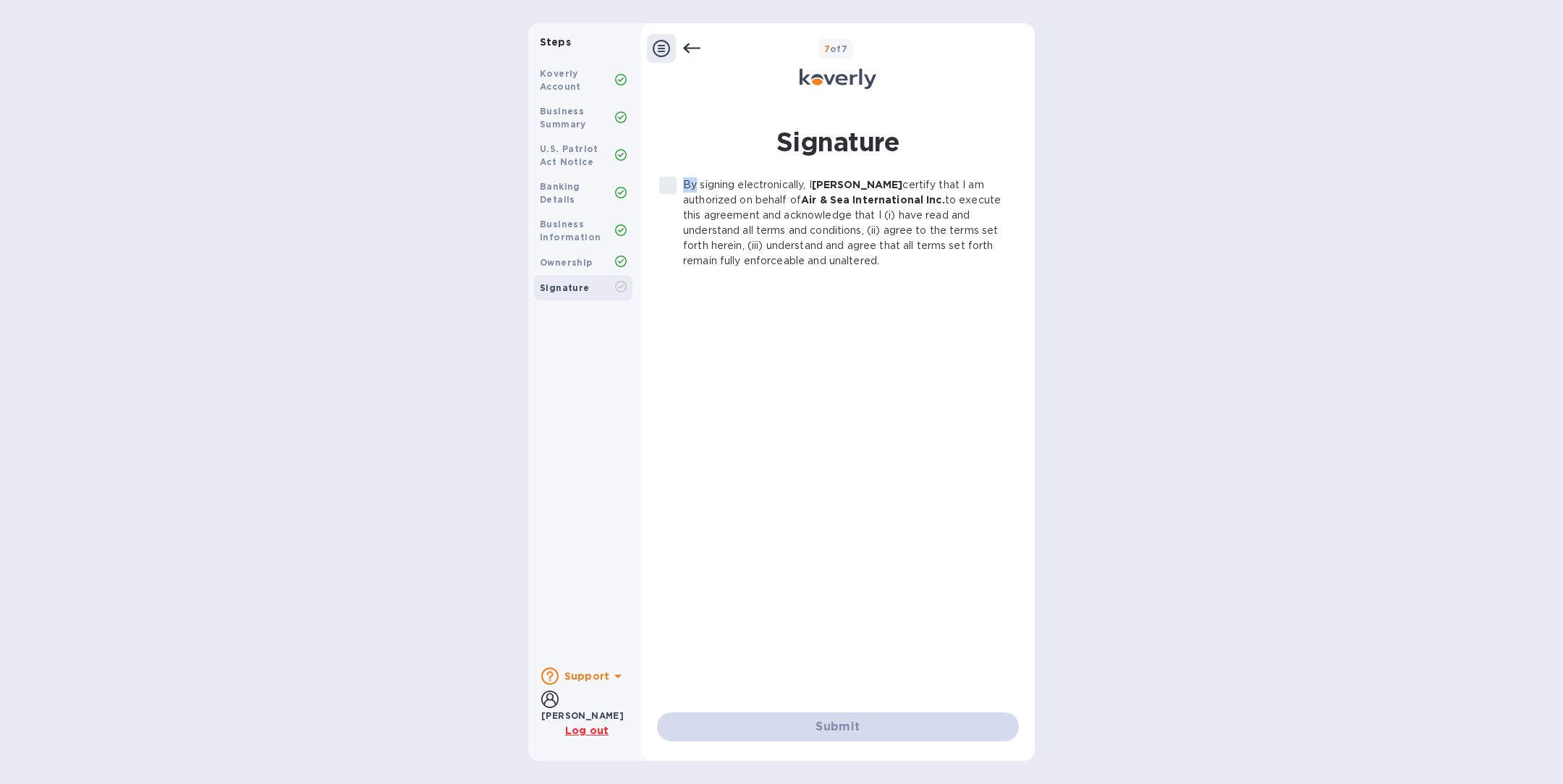
click at [669, 187] on label "By signing electronically, I [PERSON_NAME] certify that I am authorized on beha…" at bounding box center [830, 223] width 354 height 91
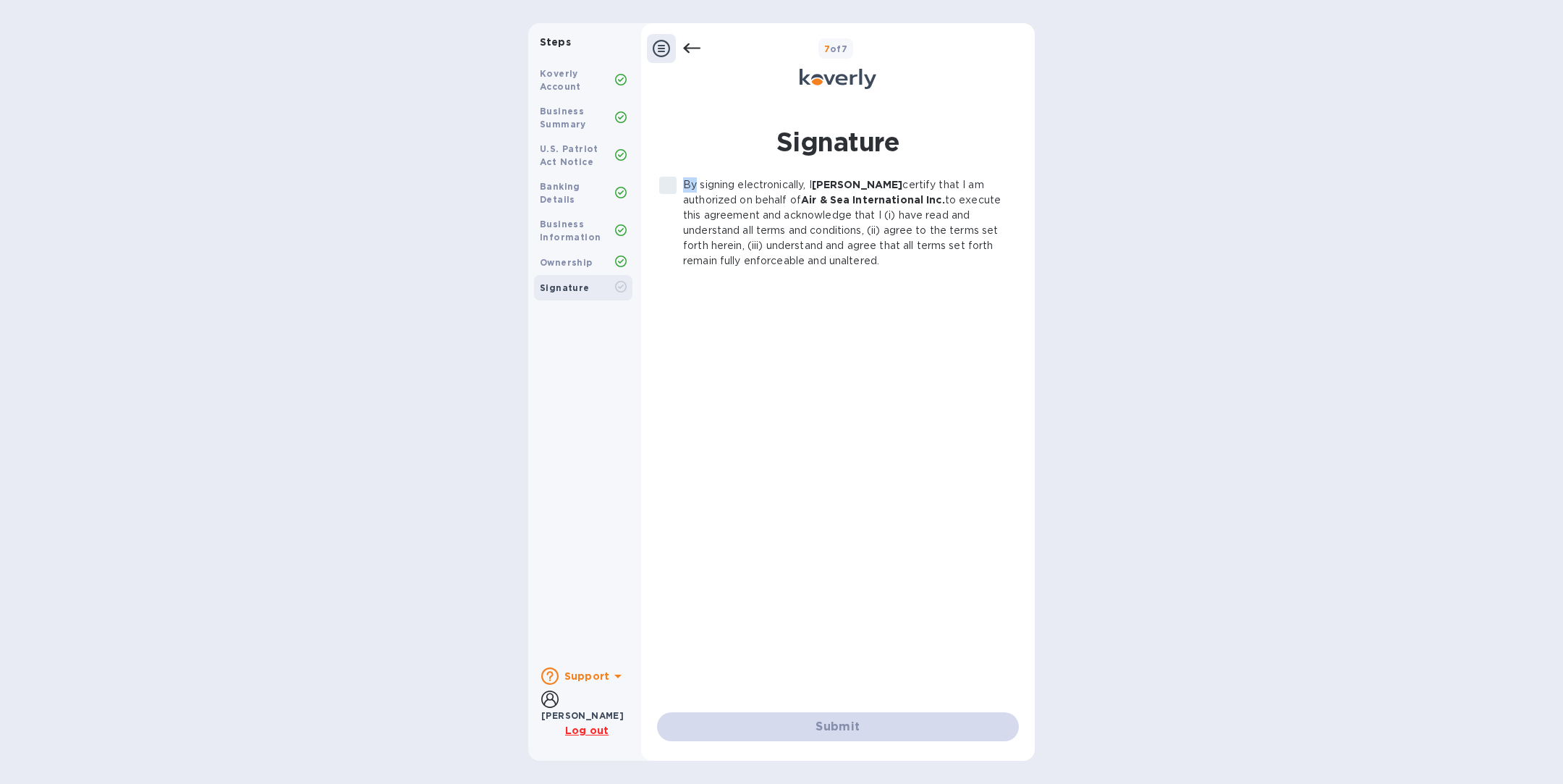
click at [669, 187] on label "By signing electronically, I [PERSON_NAME] certify that I am authorized on beha…" at bounding box center [830, 223] width 354 height 91
click at [670, 186] on label "By signing electronically, I [PERSON_NAME] certify that I am authorized on beha…" at bounding box center [830, 223] width 354 height 91
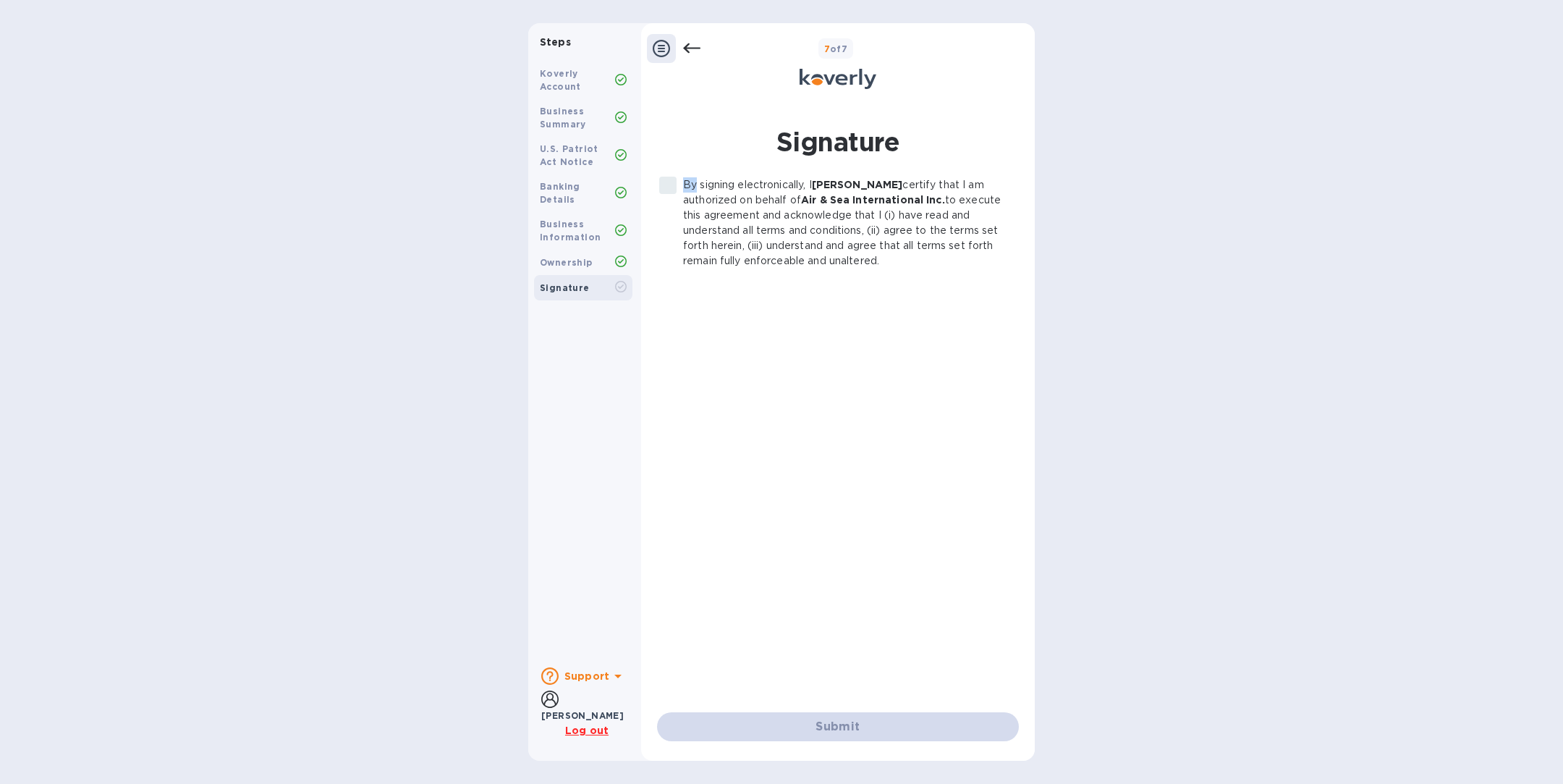
click at [670, 186] on label "By signing electronically, I [PERSON_NAME] certify that I am authorized on beha…" at bounding box center [830, 223] width 354 height 91
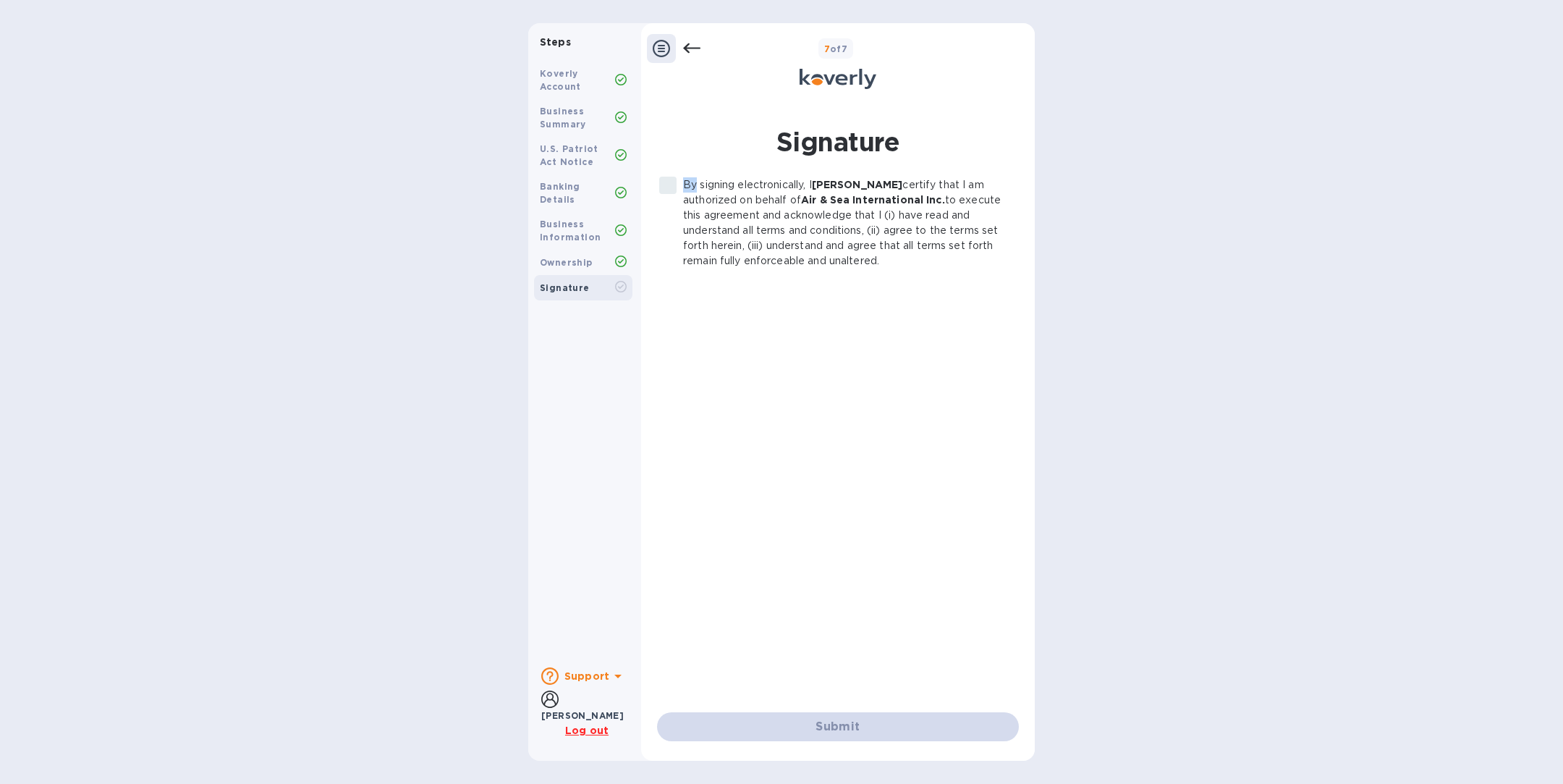
click at [670, 186] on label "By signing electronically, I [PERSON_NAME] certify that I am authorized on beha…" at bounding box center [830, 223] width 354 height 91
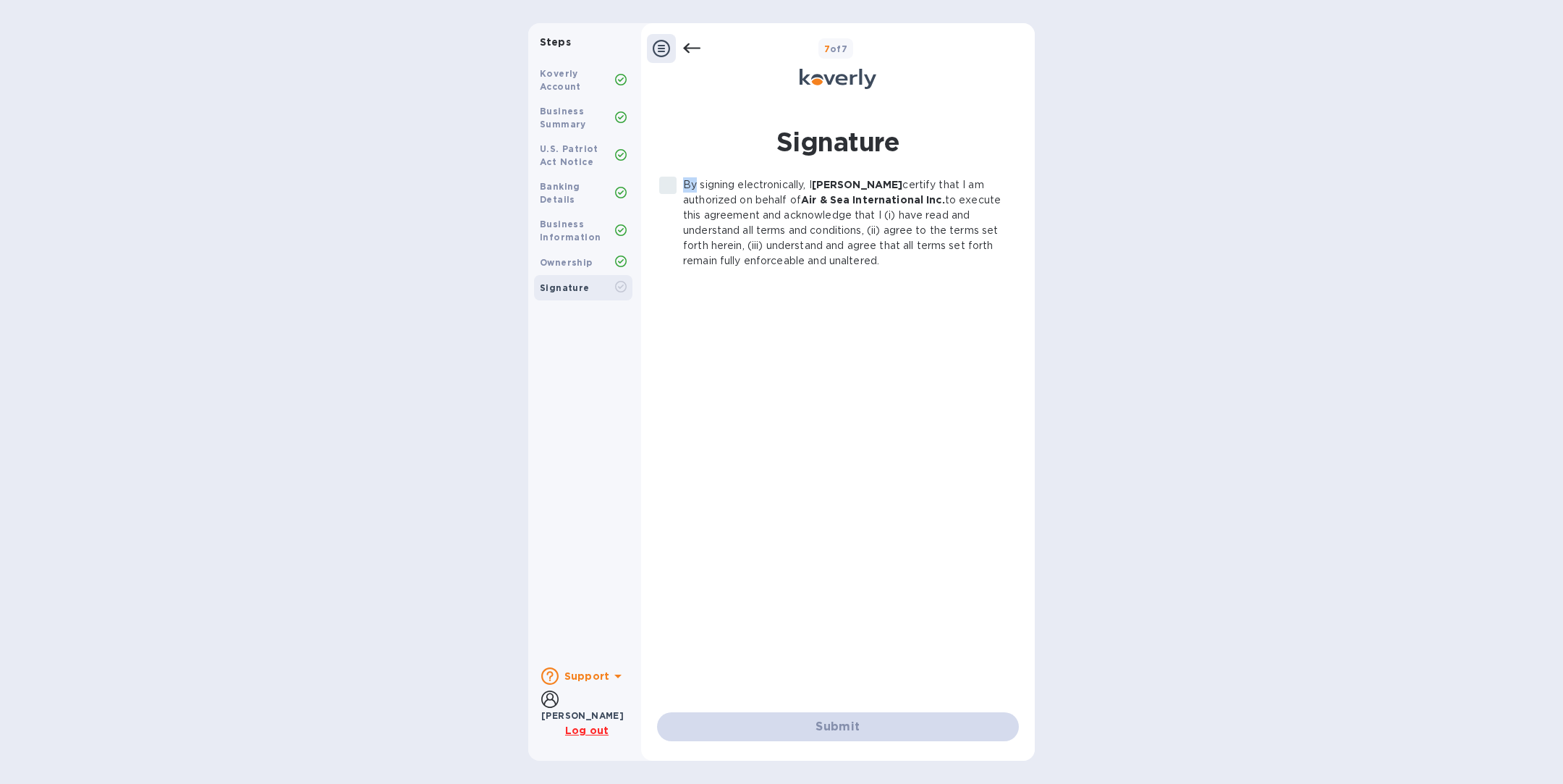
click at [670, 186] on label "By signing electronically, I [PERSON_NAME] certify that I am authorized on beha…" at bounding box center [830, 223] width 354 height 91
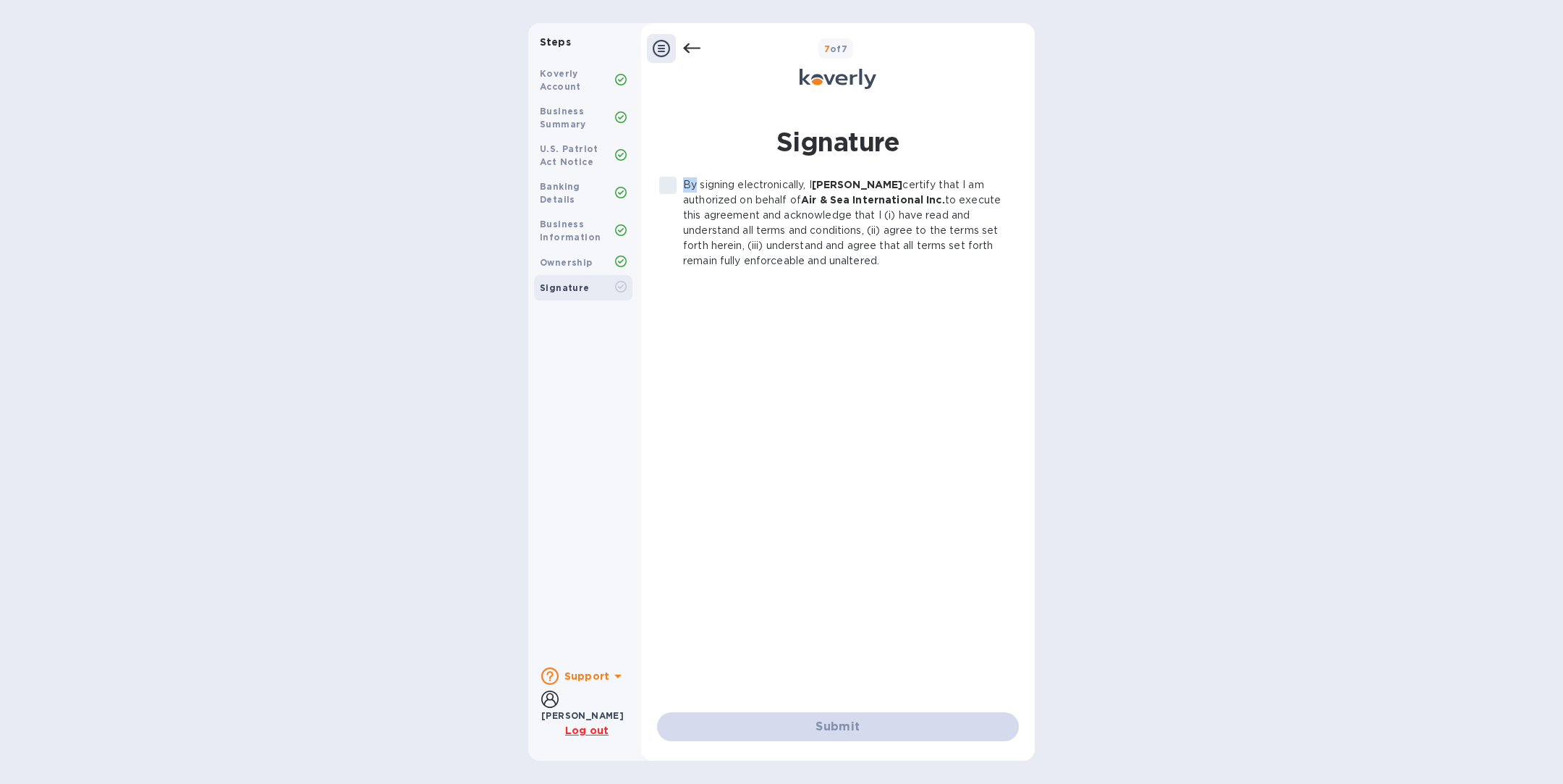
click at [670, 186] on label "By signing electronically, I [PERSON_NAME] certify that I am authorized on beha…" at bounding box center [830, 223] width 354 height 91
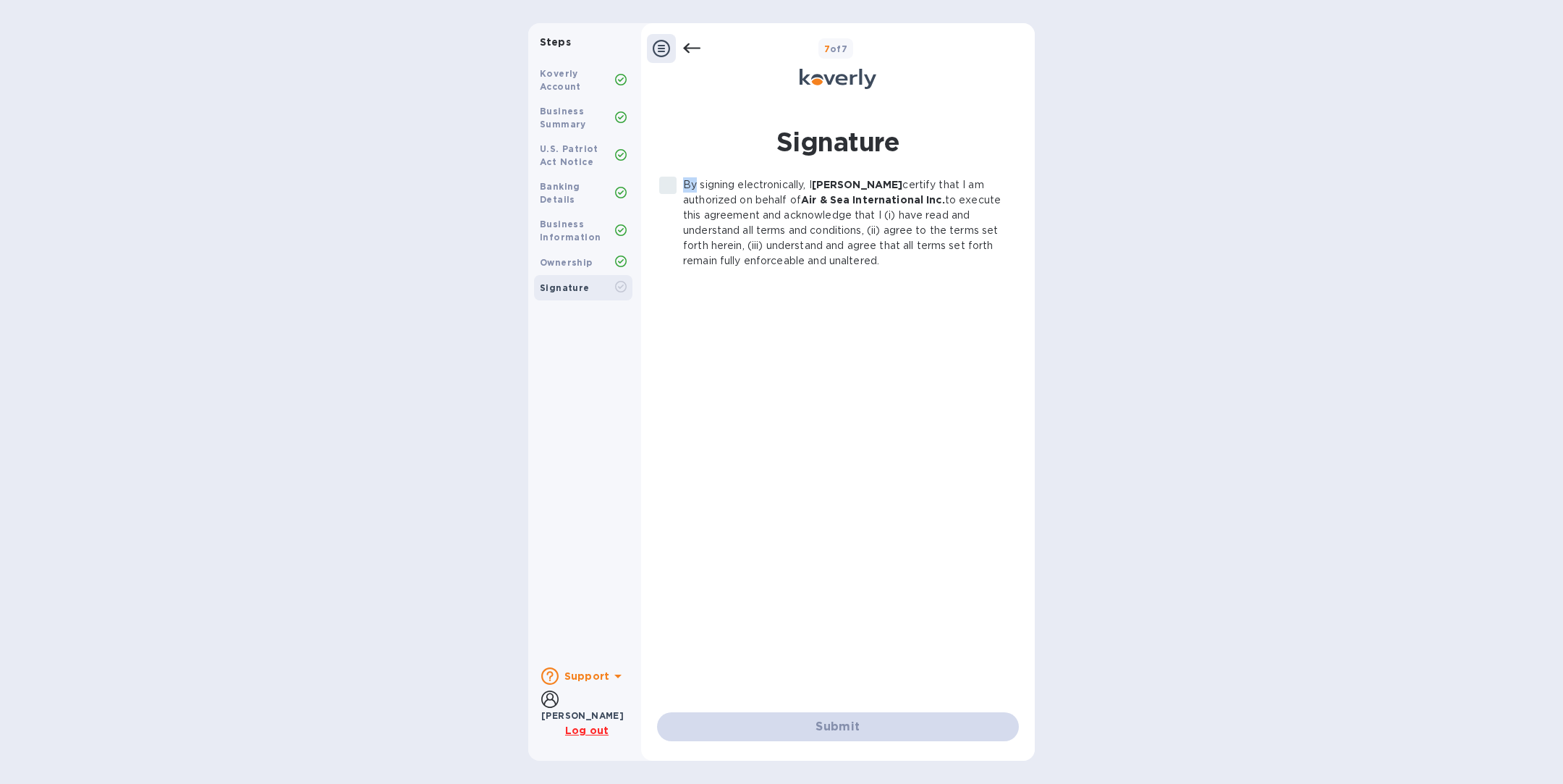
click at [670, 186] on label "By signing electronically, I [PERSON_NAME] certify that I am authorized on beha…" at bounding box center [830, 223] width 354 height 91
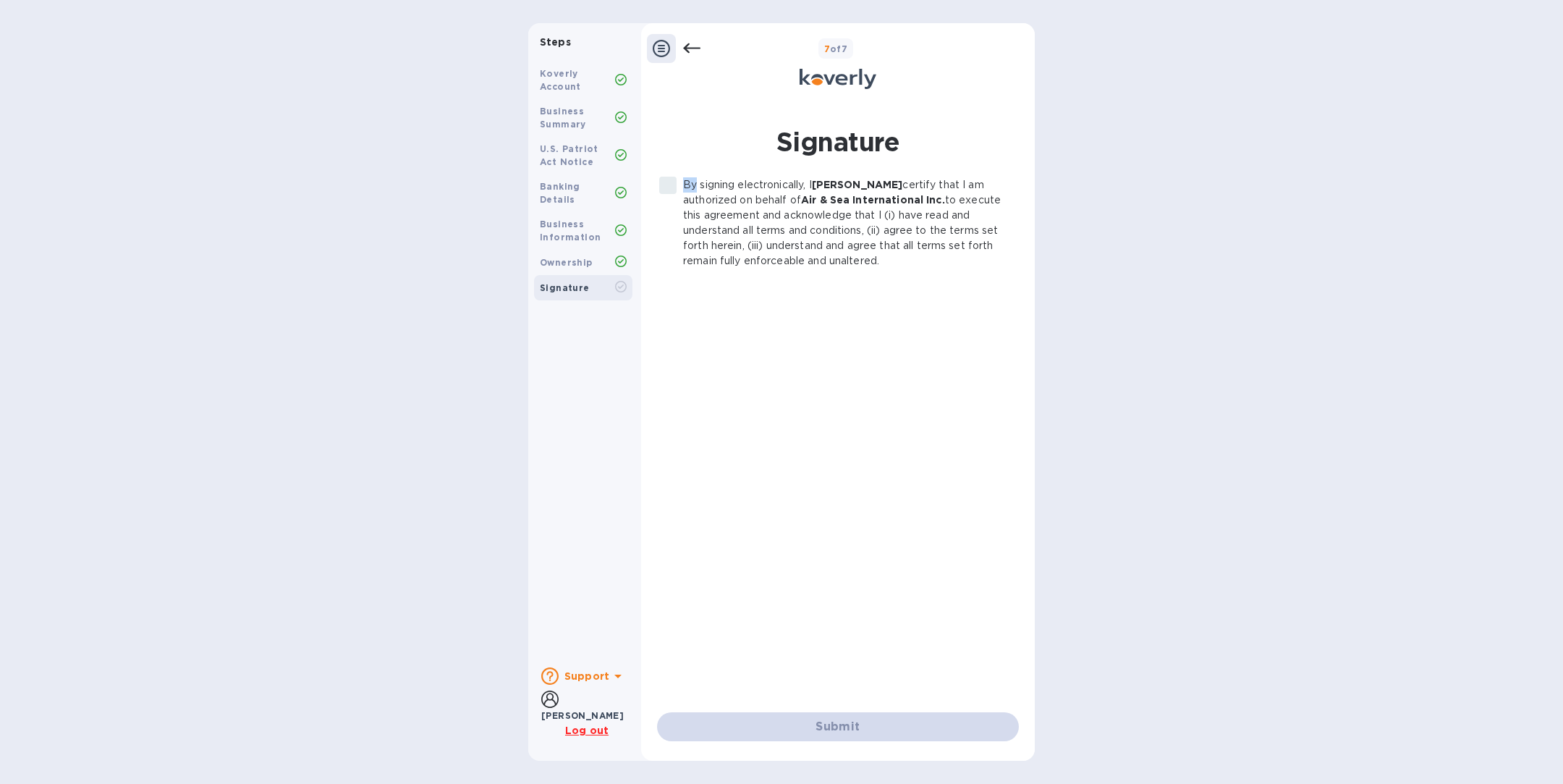
click at [670, 186] on label "By signing electronically, I [PERSON_NAME] certify that I am authorized on beha…" at bounding box center [830, 223] width 354 height 91
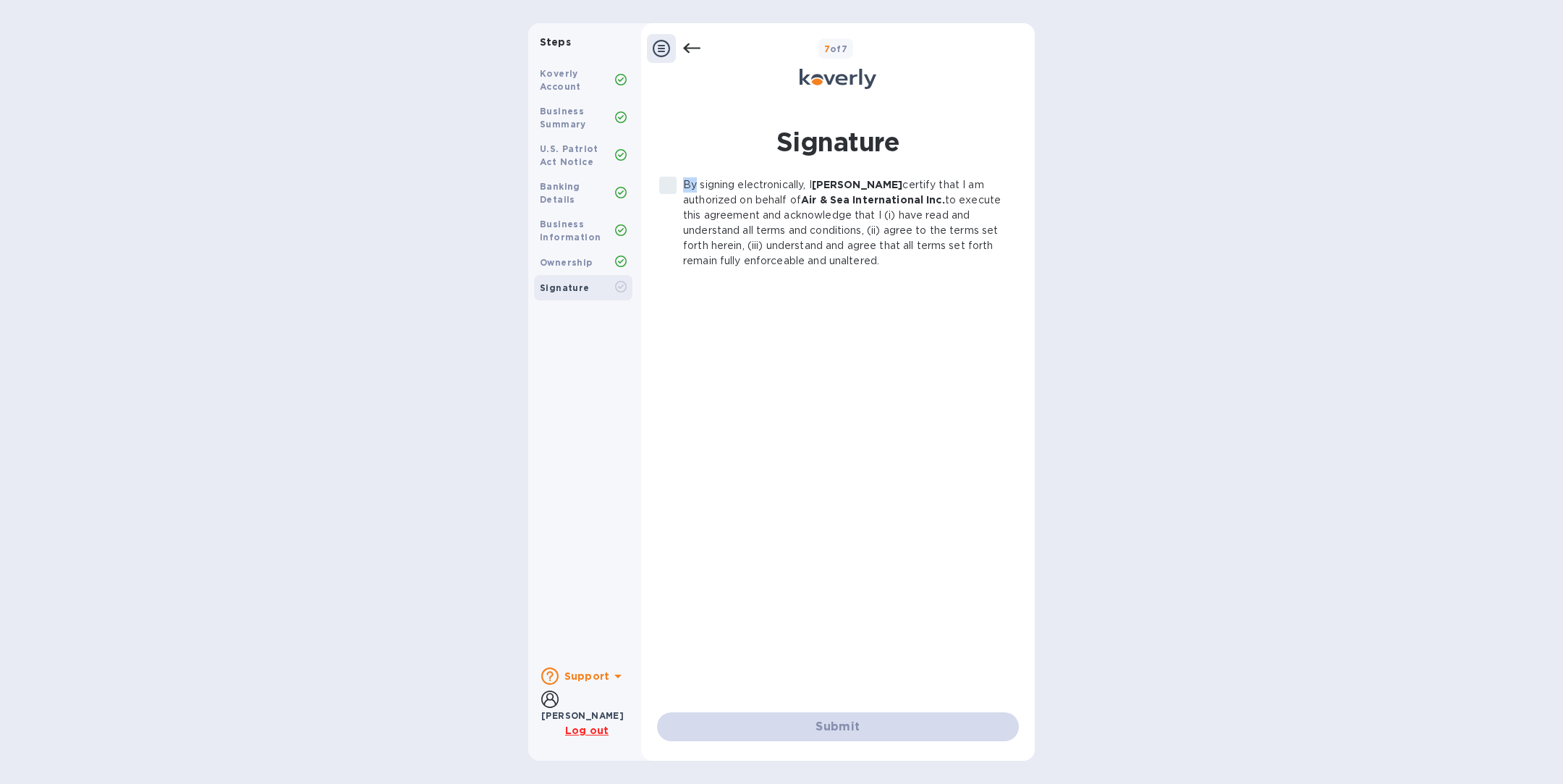
click at [670, 186] on label "By signing electronically, I [PERSON_NAME] certify that I am authorized on beha…" at bounding box center [830, 223] width 354 height 91
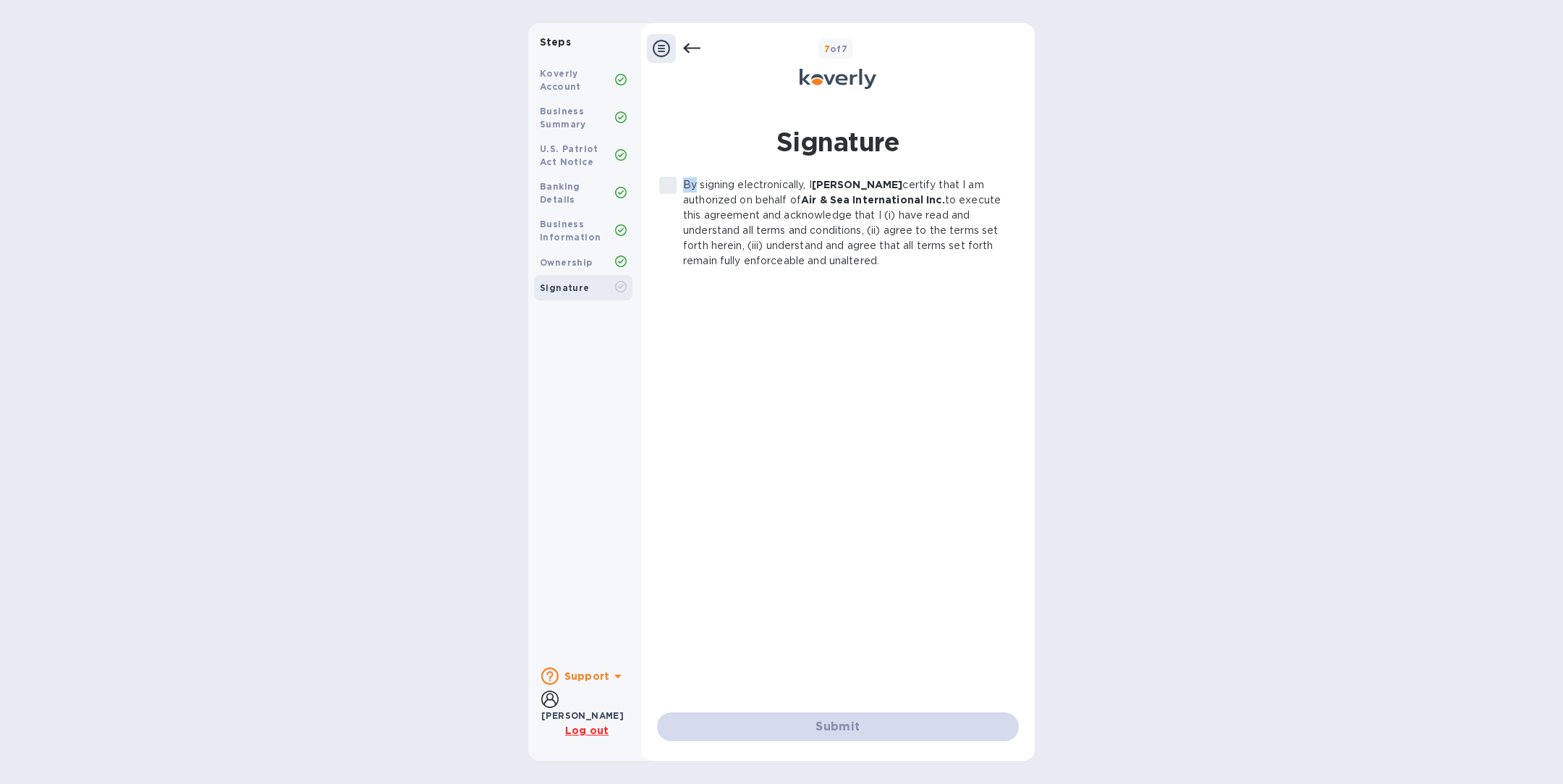
click at [670, 186] on label "By signing electronically, I [PERSON_NAME] certify that I am authorized on beha…" at bounding box center [830, 223] width 354 height 91
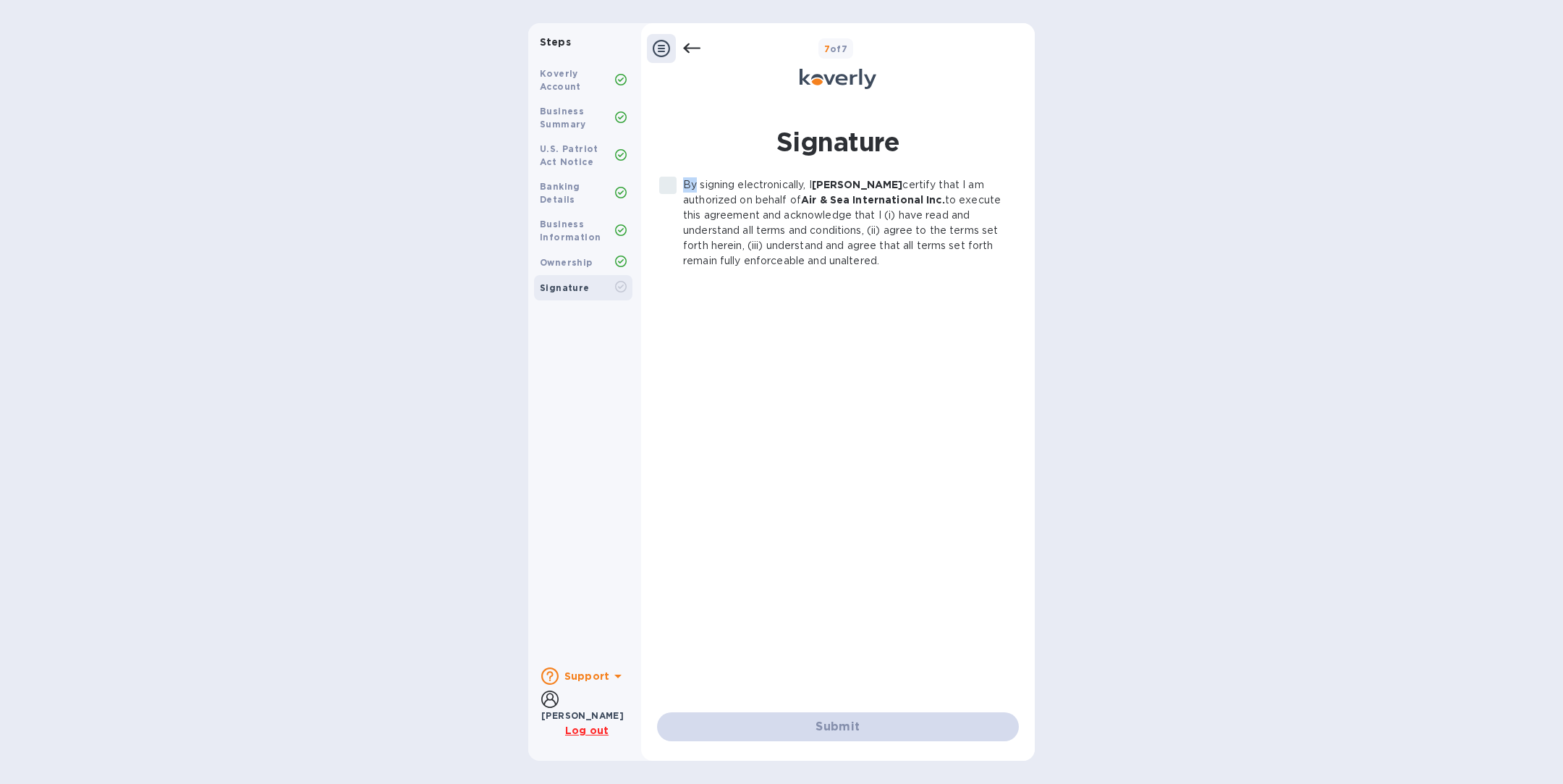
click at [670, 186] on label "By signing electronically, I [PERSON_NAME] certify that I am authorized on beha…" at bounding box center [830, 223] width 354 height 91
click at [670, 187] on label "By signing electronically, I [PERSON_NAME] certify that I am authorized on beha…" at bounding box center [830, 223] width 354 height 91
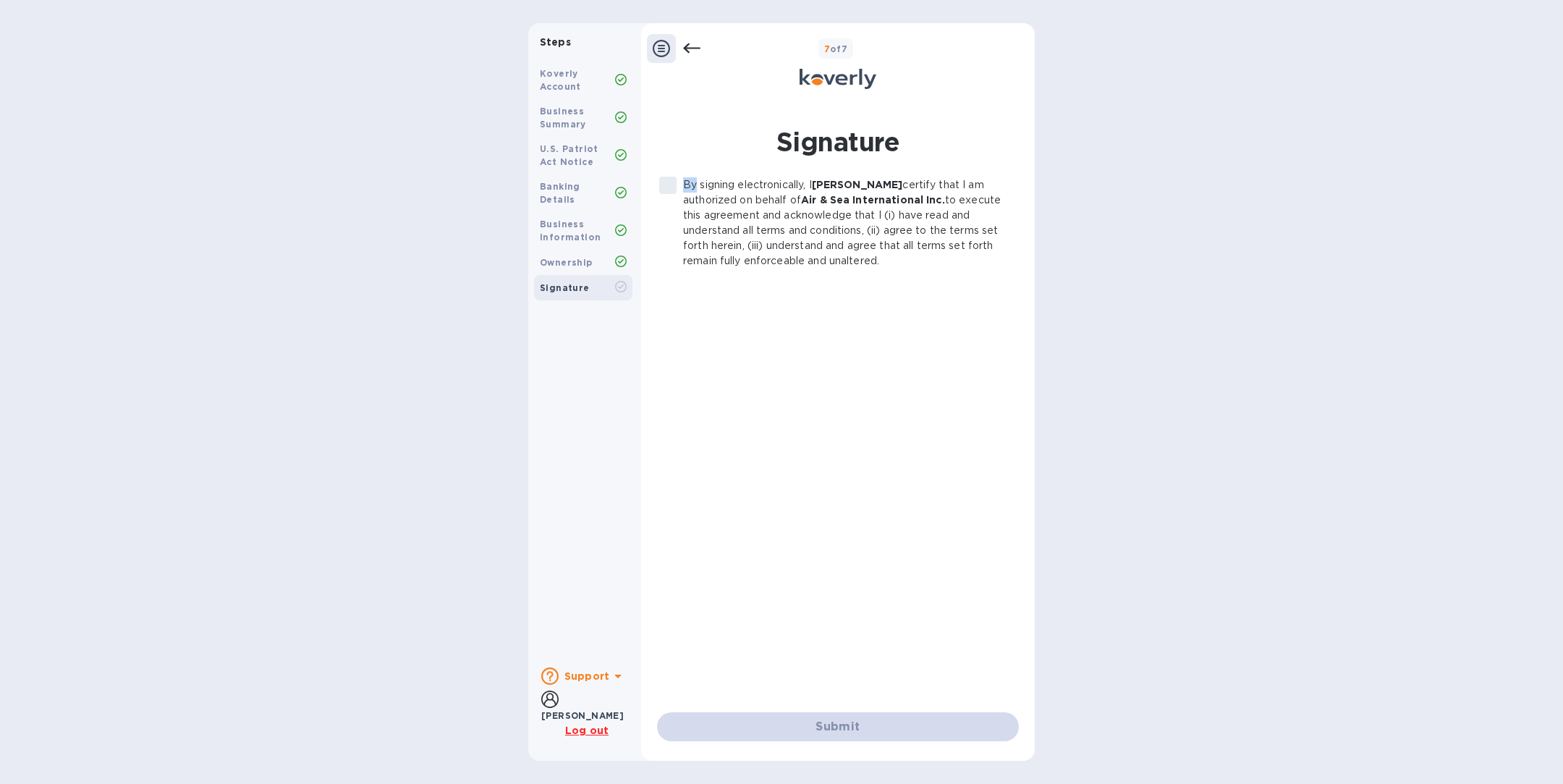
click at [670, 187] on label "By signing electronically, I [PERSON_NAME] certify that I am authorized on beha…" at bounding box center [830, 223] width 354 height 91
click at [670, 188] on label "By signing electronically, I [PERSON_NAME] certify that I am authorized on beha…" at bounding box center [830, 223] width 354 height 91
click at [771, 732] on div "Submit" at bounding box center [838, 726] width 361 height 29
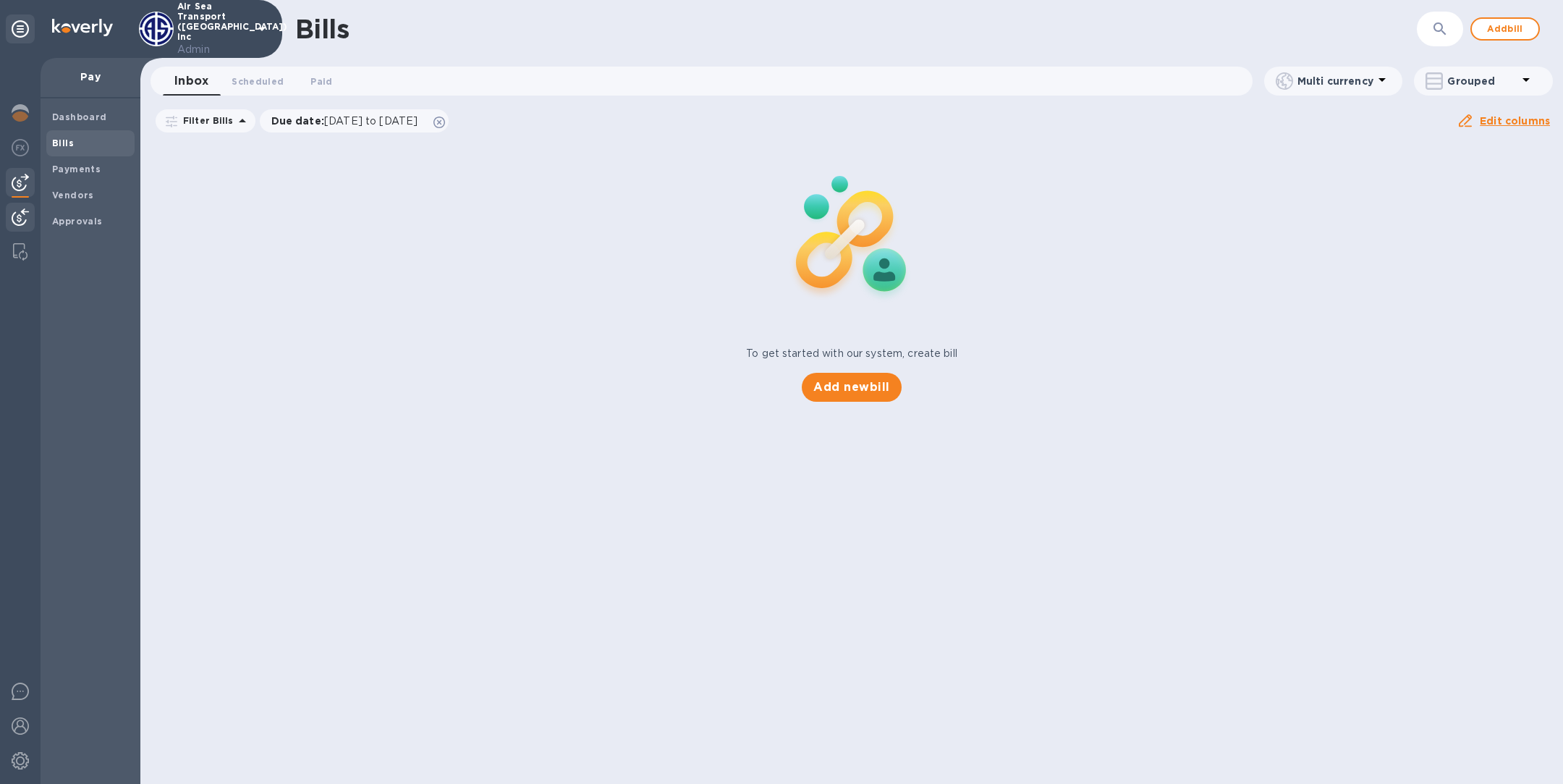
click at [14, 213] on img at bounding box center [20, 217] width 18 height 18
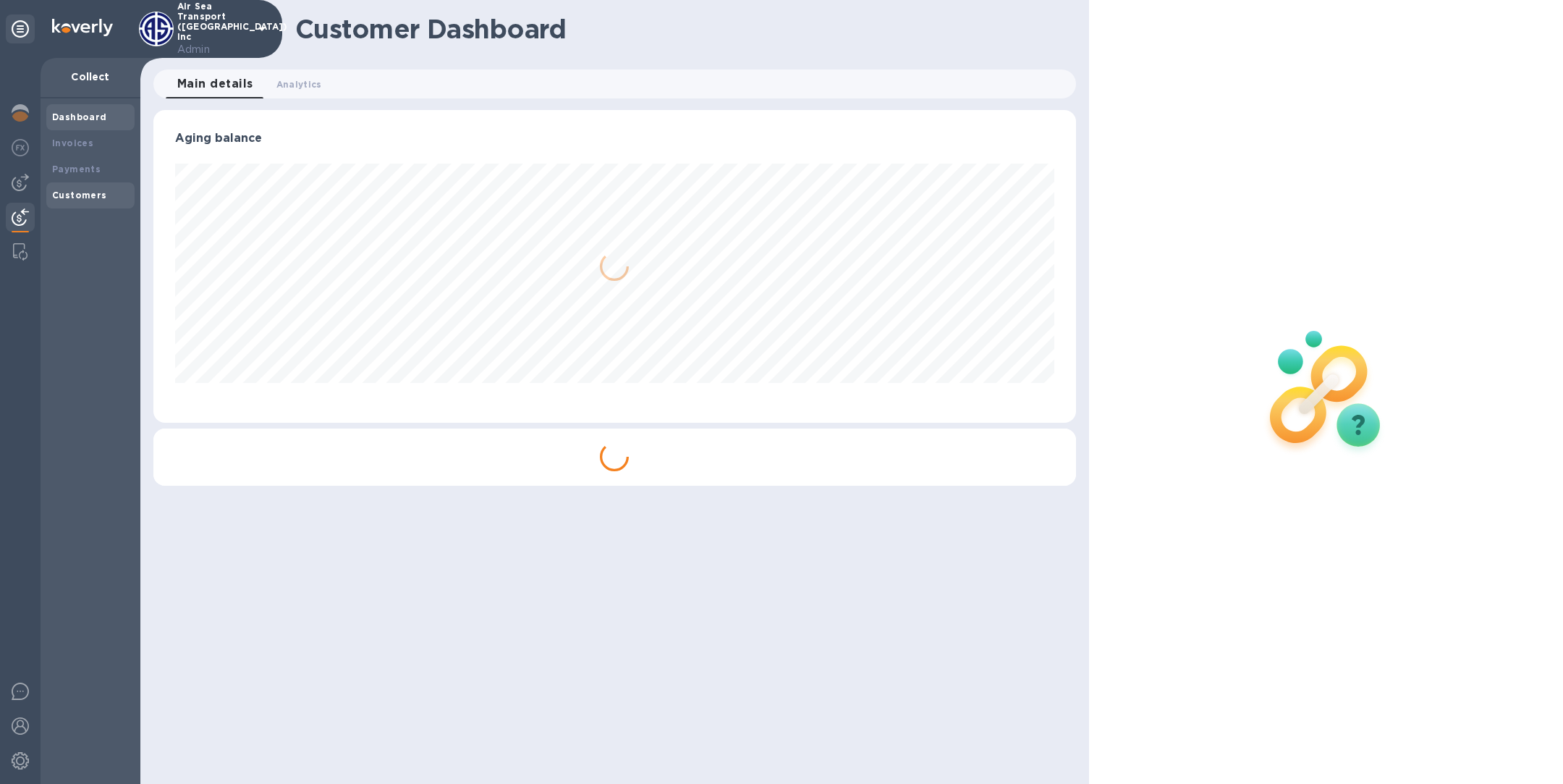
scroll to position [312, 922]
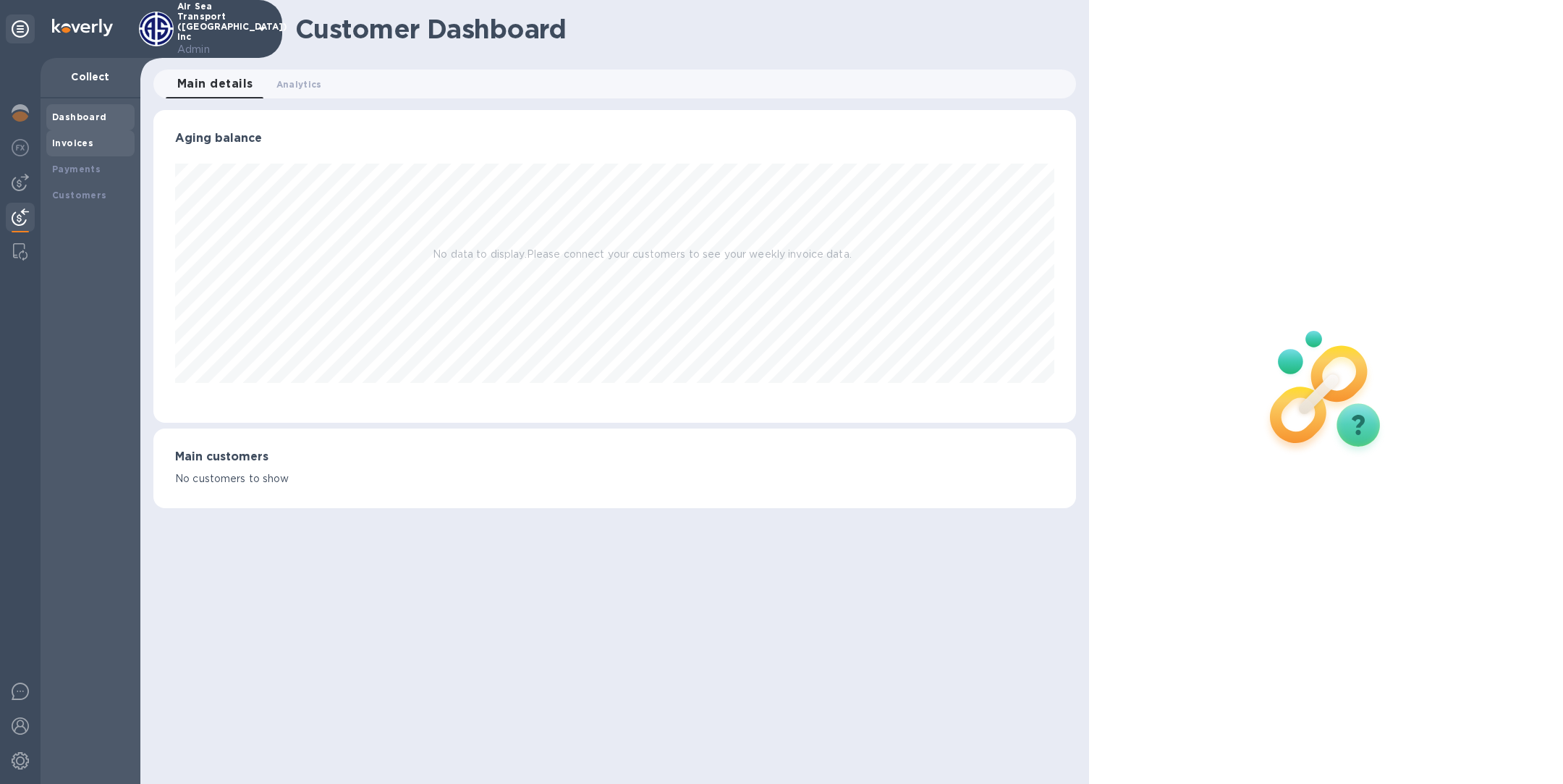
click at [91, 139] on div "Invoices" at bounding box center [91, 143] width 77 height 15
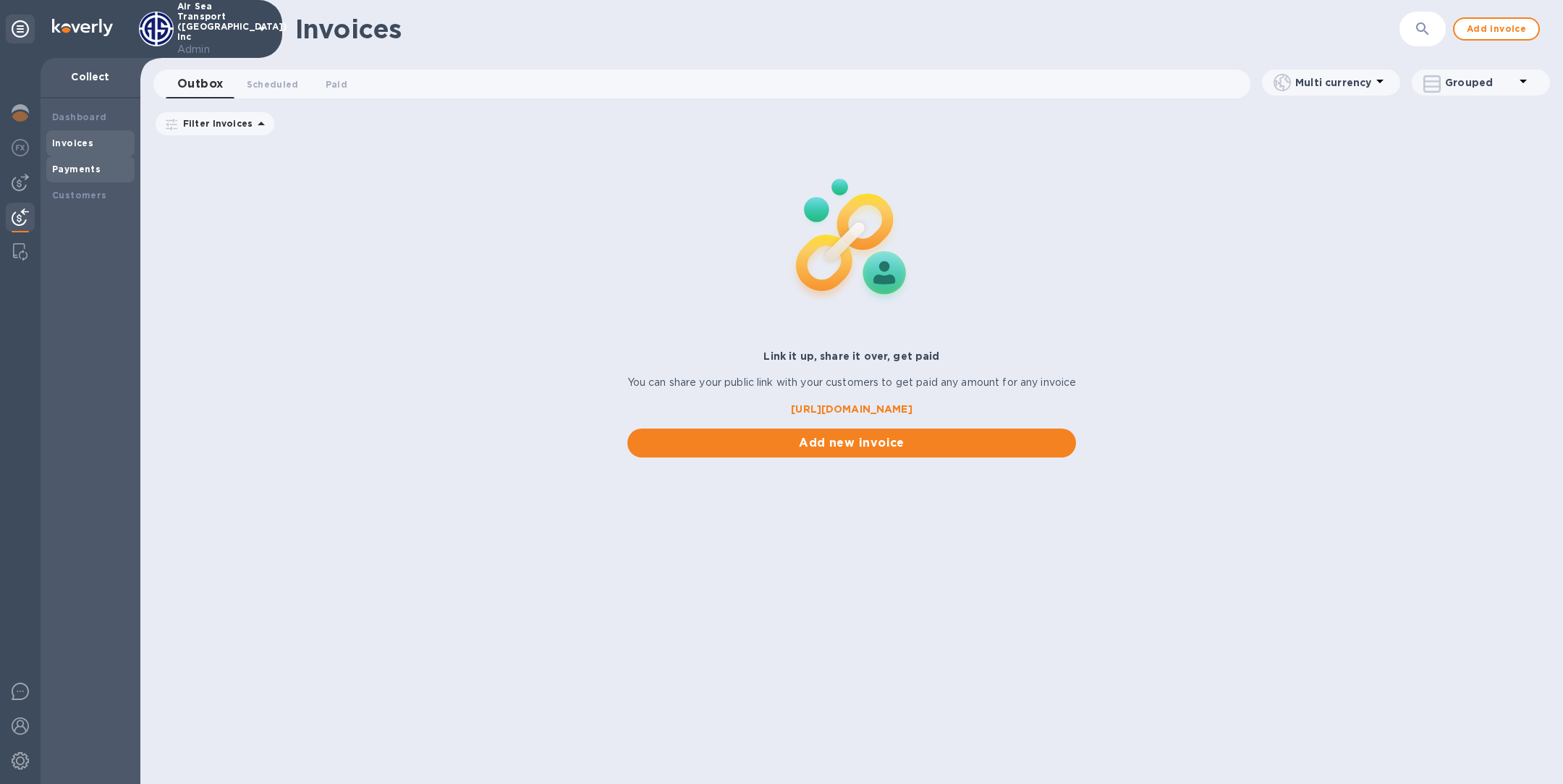
click at [102, 169] on div "Payments" at bounding box center [91, 169] width 77 height 15
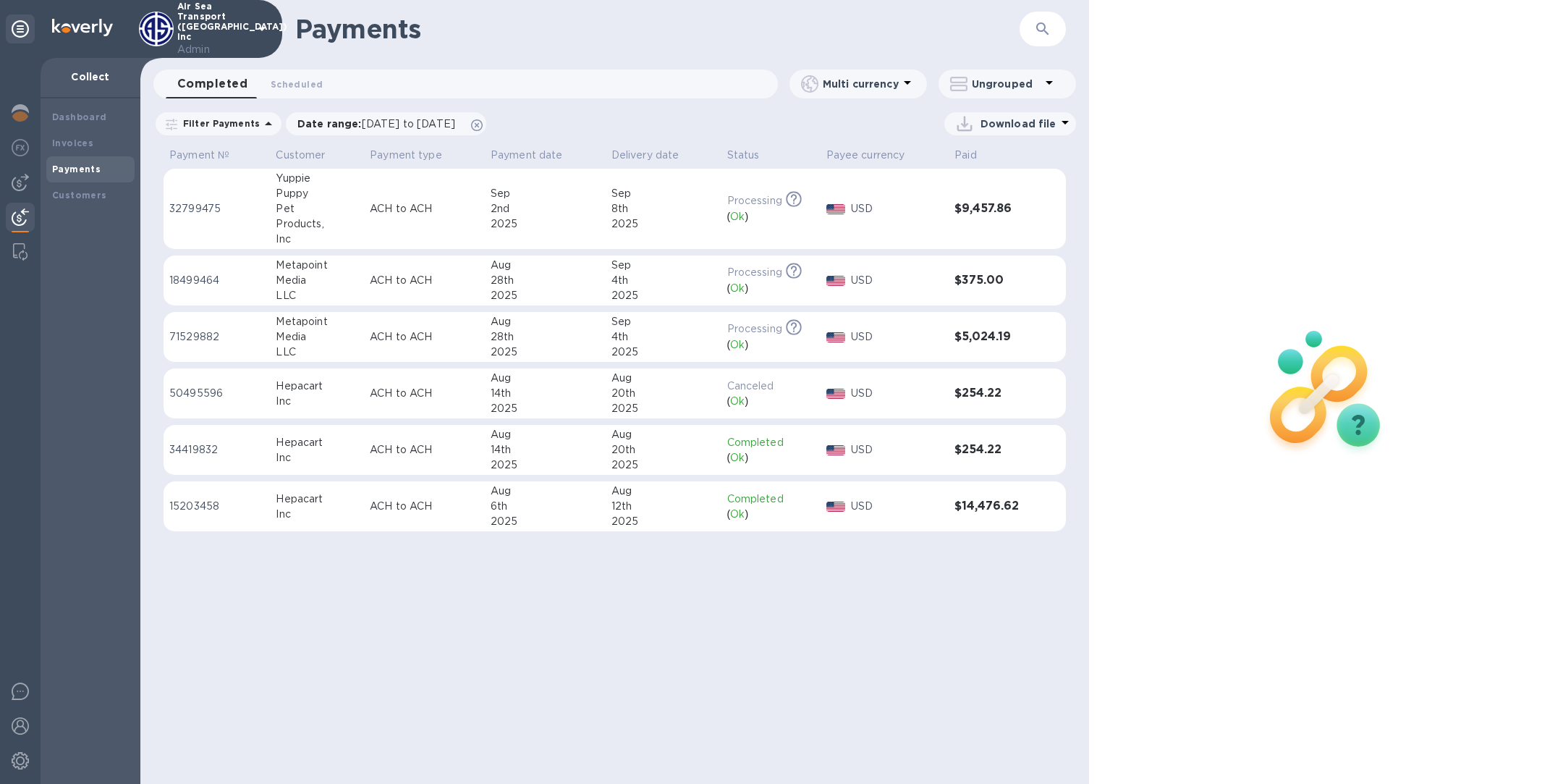
click at [424, 331] on p "ACH to ACH" at bounding box center [424, 336] width 109 height 15
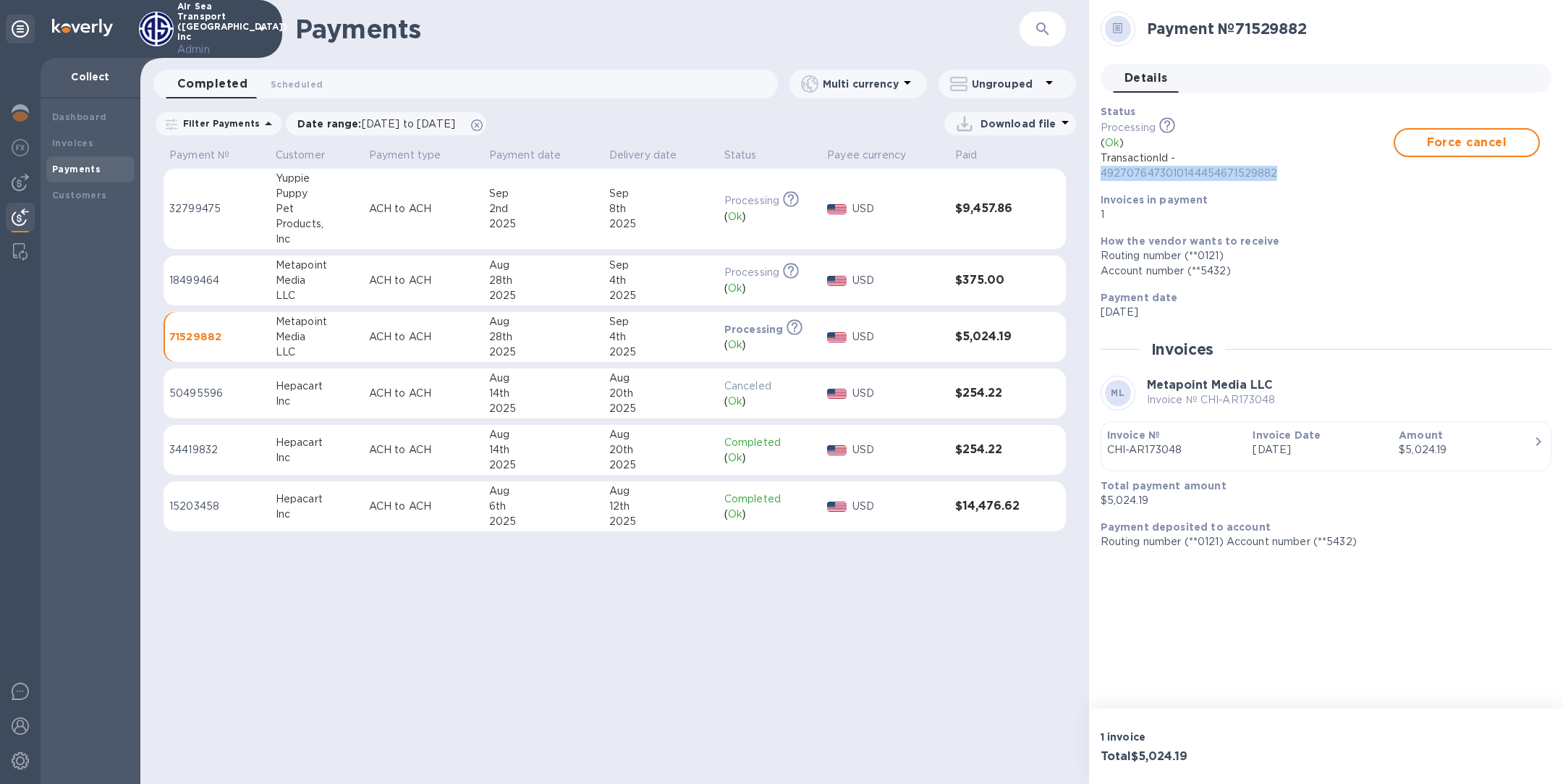
drag, startPoint x: 1286, startPoint y: 174, endPoint x: 1094, endPoint y: 171, distance: 192.0
click at [1094, 174] on div "Payment № 71529882 Details 0 Status Processing This payment is under compliance…" at bounding box center [1327, 354] width 474 height 709
copy p "4927076473010144454671529882"
click at [424, 277] on p "ACH to ACH" at bounding box center [424, 280] width 109 height 15
click at [1146, 500] on p "$375.00" at bounding box center [1321, 500] width 439 height 15
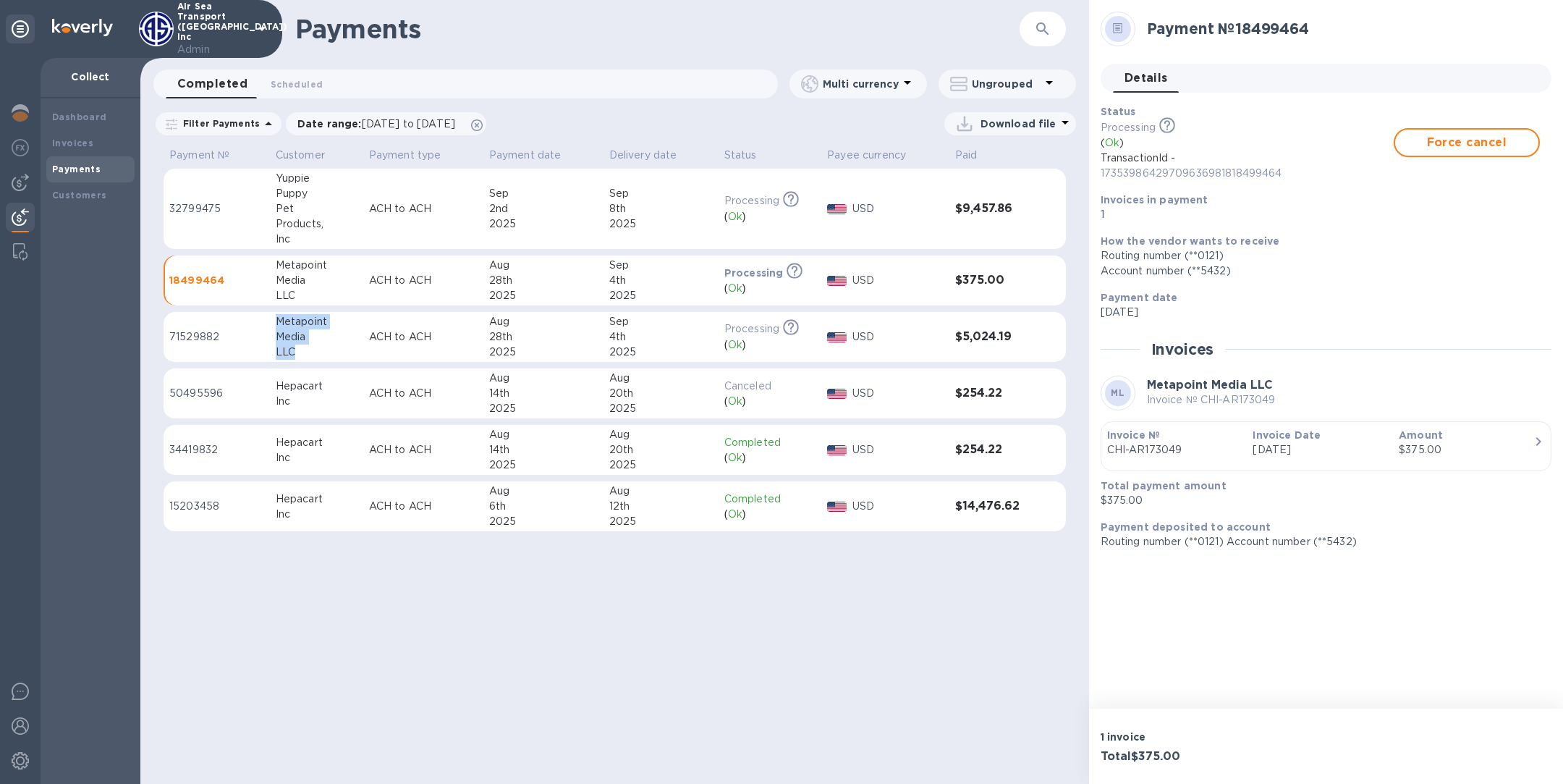
drag, startPoint x: 305, startPoint y: 355, endPoint x: 274, endPoint y: 312, distance: 53.0
click at [274, 312] on td "Metapoint Media LLC" at bounding box center [316, 337] width 94 height 51
click at [320, 205] on div "Pet" at bounding box center [316, 208] width 81 height 15
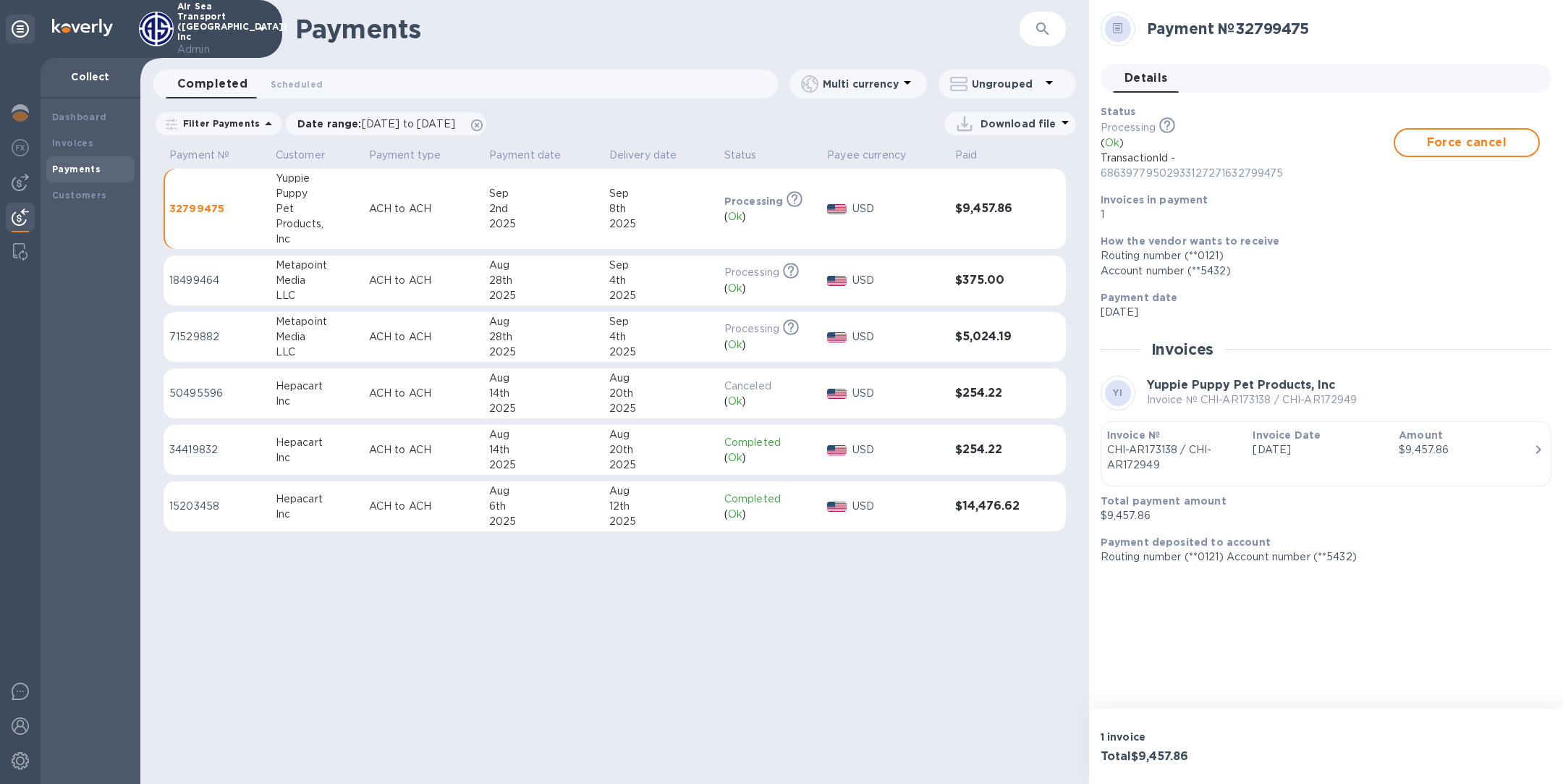
click at [478, 220] on td "ACH to ACH" at bounding box center [423, 209] width 120 height 81
drag, startPoint x: 1283, startPoint y: 175, endPoint x: 1090, endPoint y: 168, distance: 193.1
click at [1090, 169] on div "Payment № 32799475 Details 0 Status Processing This payment is under compliance…" at bounding box center [1327, 354] width 474 height 709
copy p "68639779502933127271632799475"
drag, startPoint x: 298, startPoint y: 239, endPoint x: 274, endPoint y: 174, distance: 69.3
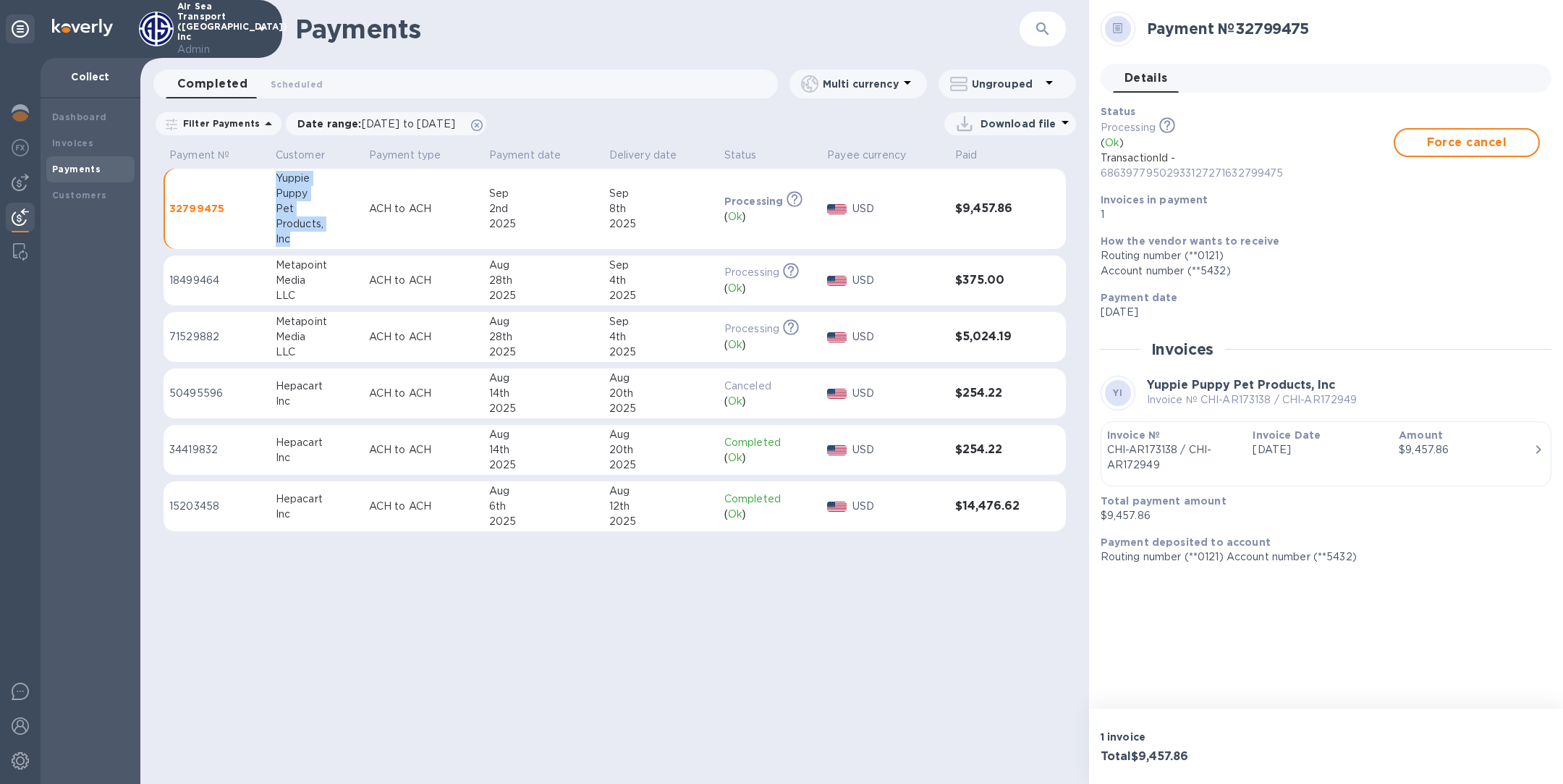
click at [274, 174] on td "Yuppie Puppy Pet Products, Inc" at bounding box center [316, 209] width 94 height 81
copy div "Yuppie Puppy Pet Products, Inc"
click at [862, 588] on div "Payments ​ Completed 0 Scheduled 0 Multi currency Ungrouped Filter Payments Dat…" at bounding box center [614, 392] width 949 height 784
